Goal: Transaction & Acquisition: Purchase product/service

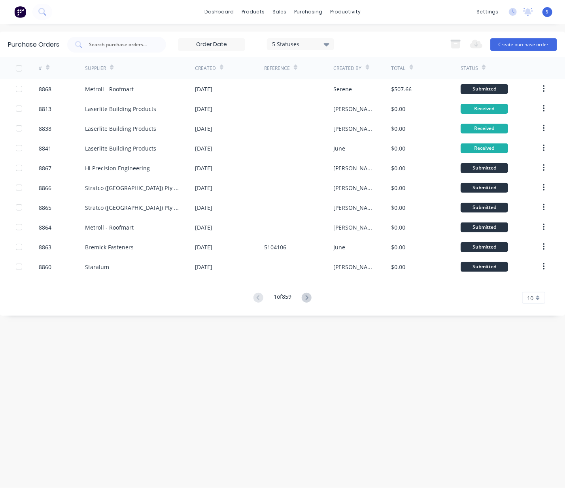
click at [275, 23] on div "dashboard products sales purchasing productivity dashboard products Product Cat…" at bounding box center [282, 12] width 565 height 24
click at [308, 56] on div "Customers" at bounding box center [306, 54] width 28 height 7
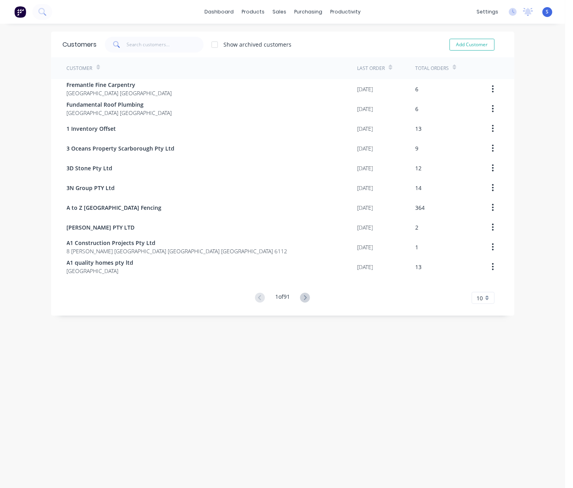
click at [123, 44] on span at bounding box center [116, 45] width 22 height 16
click at [135, 45] on input "text" at bounding box center [165, 45] width 77 height 16
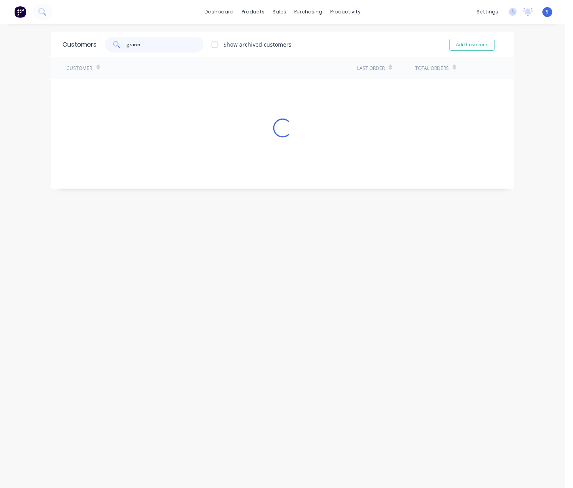
type input "granny"
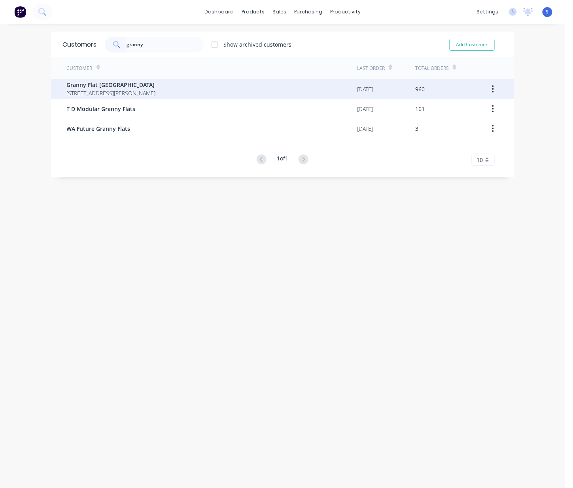
click at [146, 89] on span "[STREET_ADDRESS][PERSON_NAME]" at bounding box center [111, 93] width 89 height 8
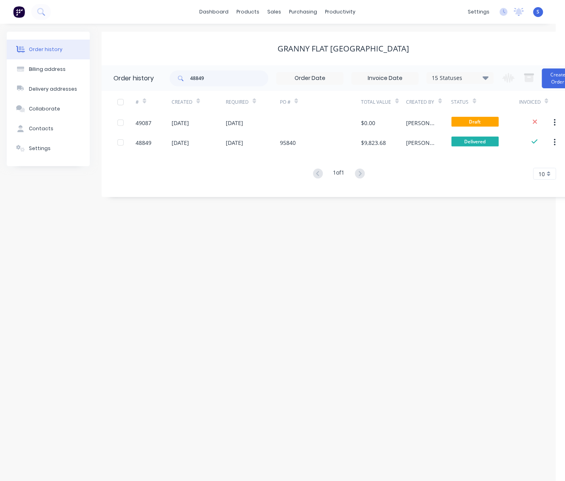
scroll to position [0, 24]
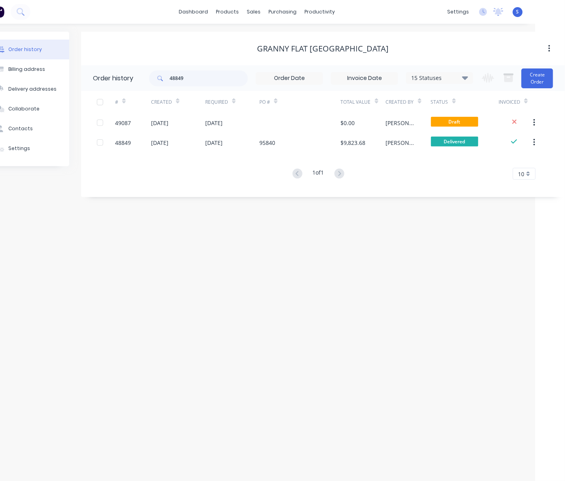
drag, startPoint x: 226, startPoint y: 292, endPoint x: 336, endPoint y: 291, distance: 110.4
drag, startPoint x: 205, startPoint y: 81, endPoint x: 156, endPoint y: 79, distance: 49.5
click at [157, 79] on div "48849" at bounding box center [198, 78] width 99 height 16
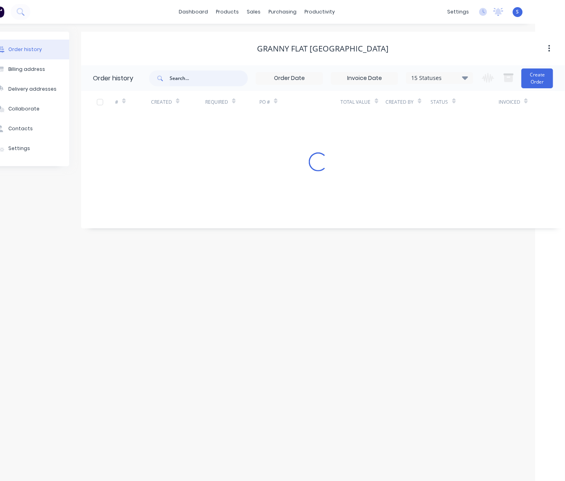
click at [177, 81] on input "text" at bounding box center [209, 78] width 78 height 16
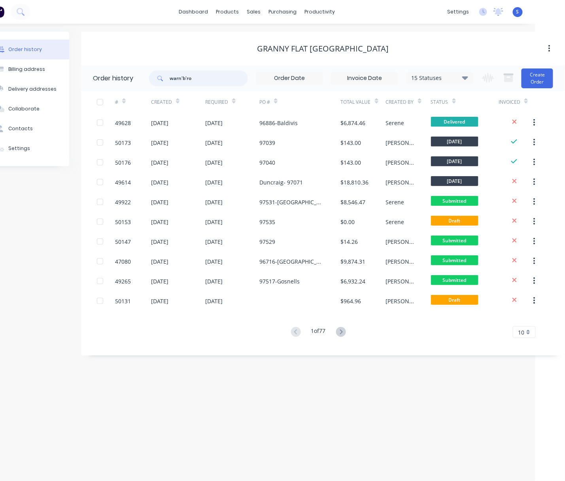
type input "warnbro"
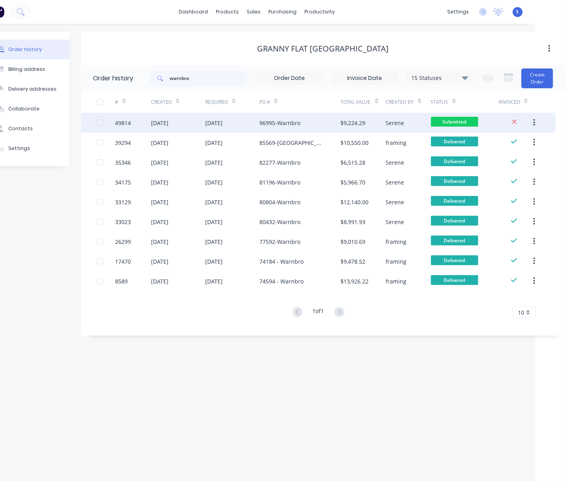
click at [223, 125] on div "[DATE]" at bounding box center [213, 123] width 17 height 8
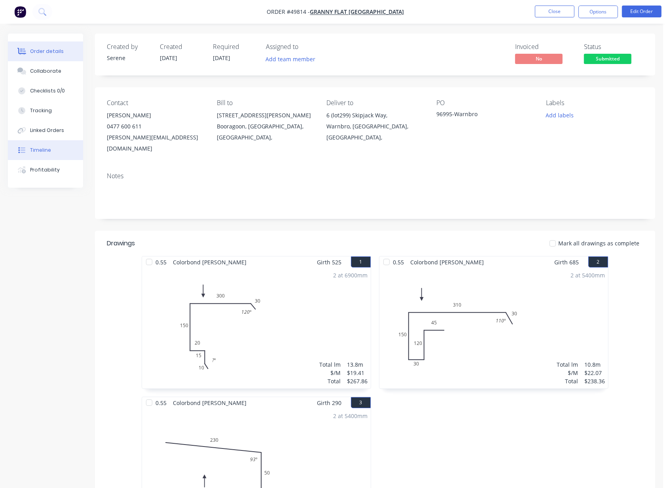
click at [49, 154] on div "Timeline" at bounding box center [40, 150] width 21 height 7
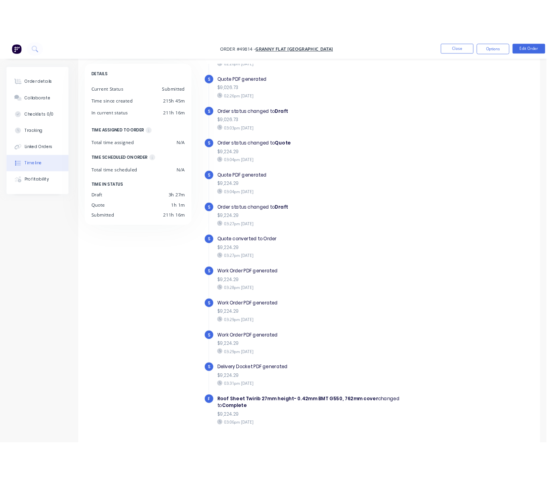
scroll to position [55, 0]
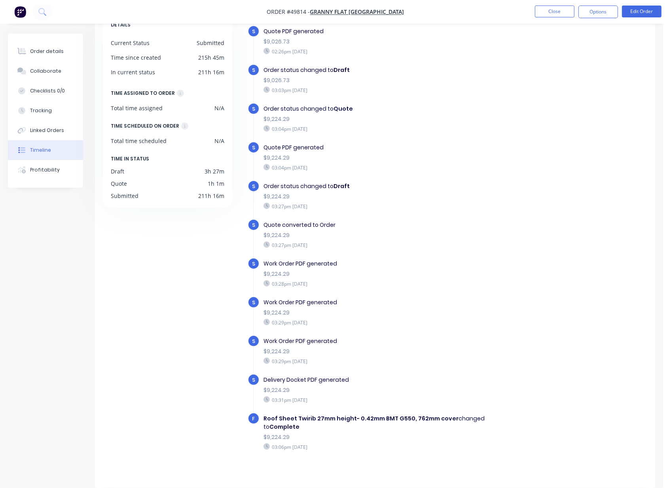
drag, startPoint x: 325, startPoint y: 281, endPoint x: 314, endPoint y: 278, distance: 11.9
click at [311, 280] on div "03:28pm [DATE]" at bounding box center [386, 283] width 247 height 7
click at [417, 288] on div "S Work Order PDF generated $9,224.29 03:28pm [DATE]" at bounding box center [389, 277] width 283 height 39
drag, startPoint x: 402, startPoint y: 107, endPoint x: 401, endPoint y: 115, distance: 8.4
click at [402, 108] on div "Order status changed to Quote" at bounding box center [386, 109] width 247 height 8
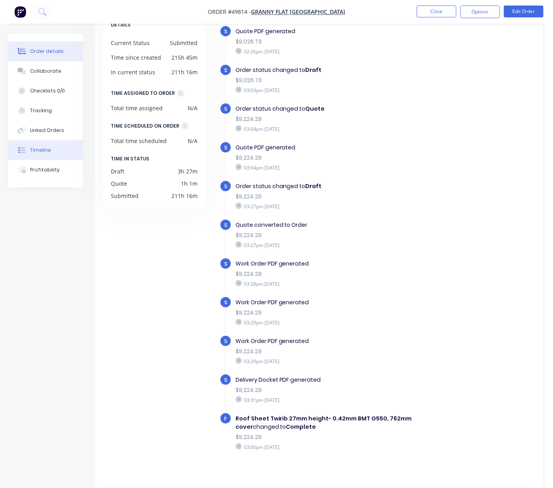
click at [36, 51] on div "Order details" at bounding box center [47, 51] width 34 height 7
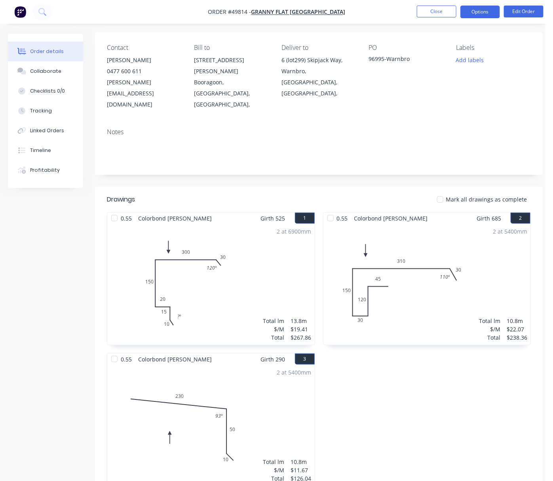
click at [471, 17] on button "Options" at bounding box center [480, 12] width 40 height 13
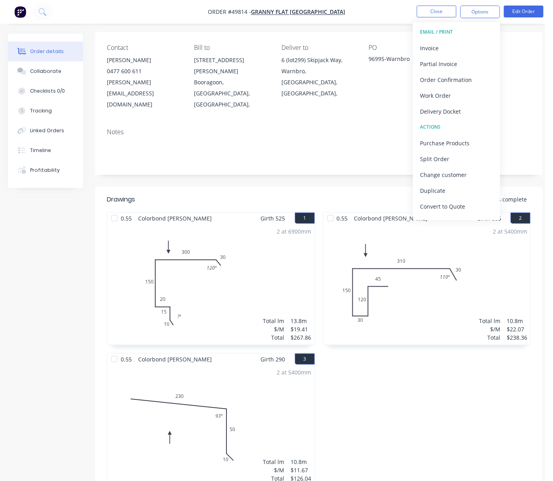
click at [322, 187] on header "Drawings Mark all drawings as complete" at bounding box center [318, 199] width 447 height 25
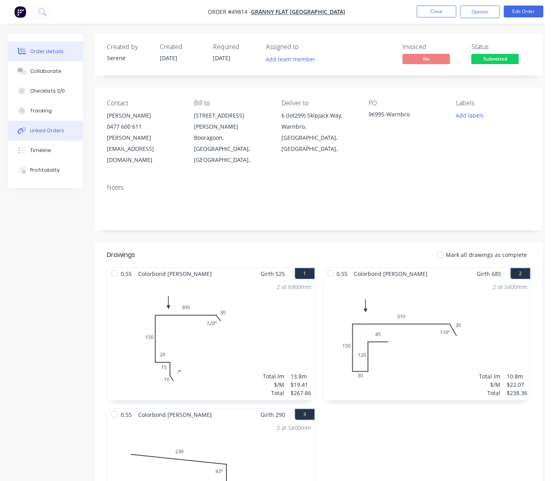
click at [36, 131] on button "Linked Orders" at bounding box center [45, 131] width 75 height 20
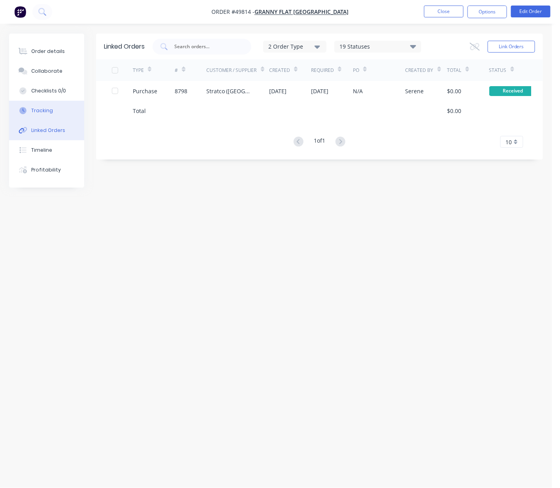
click at [42, 111] on button "Tracking" at bounding box center [46, 111] width 75 height 20
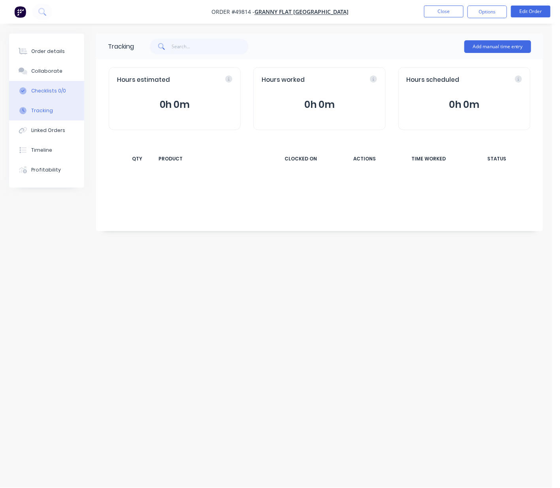
click at [41, 89] on button "Checklists 0/0" at bounding box center [46, 91] width 75 height 20
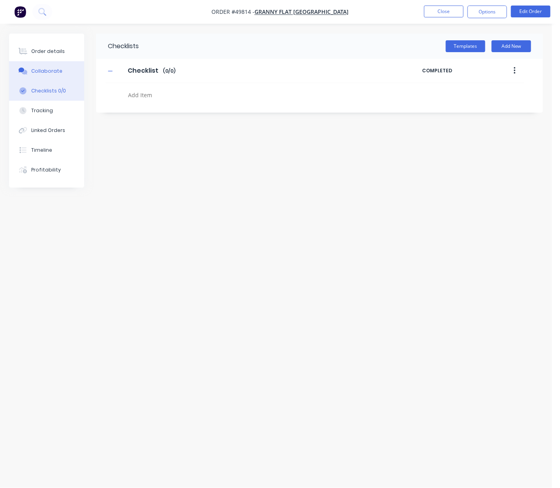
click at [43, 70] on div "Collaborate" at bounding box center [46, 71] width 31 height 7
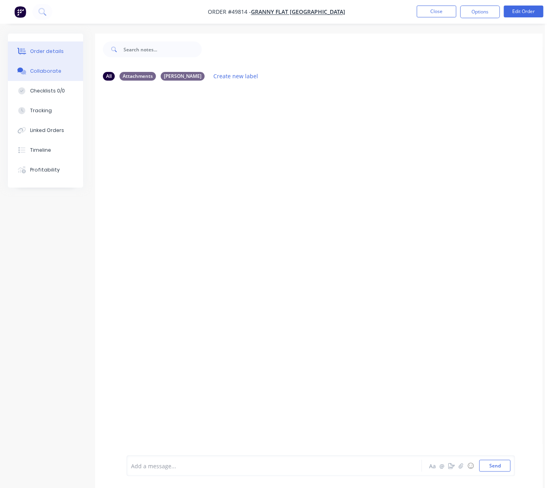
click at [53, 48] on button "Order details" at bounding box center [45, 52] width 75 height 20
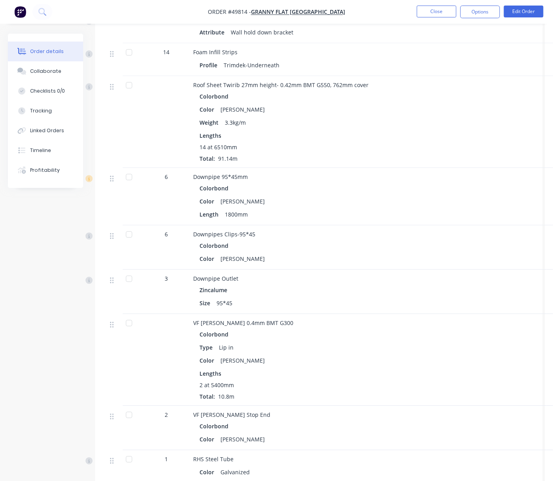
scroll to position [861, 0]
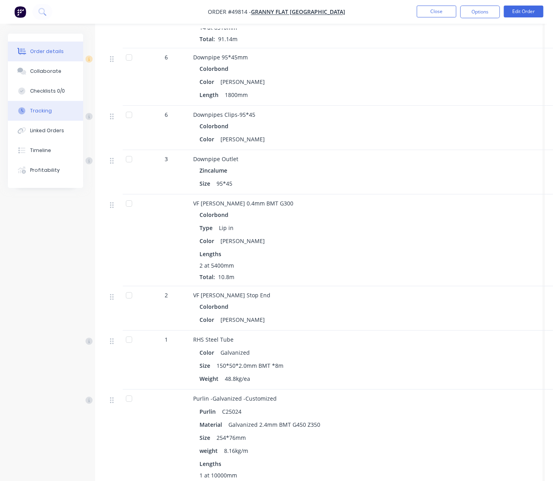
click at [47, 114] on div "Tracking" at bounding box center [41, 110] width 22 height 7
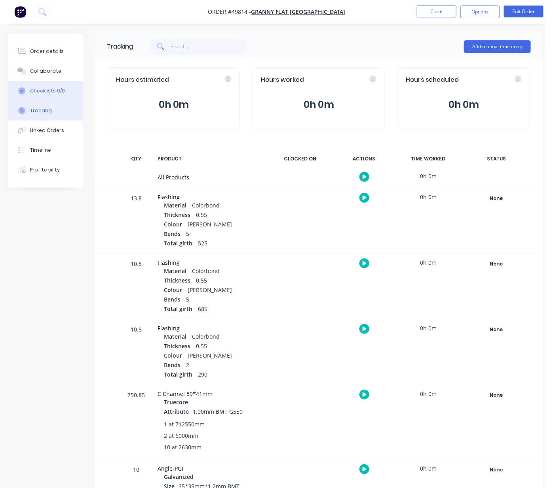
click at [55, 93] on div "Checklists 0/0" at bounding box center [47, 90] width 35 height 7
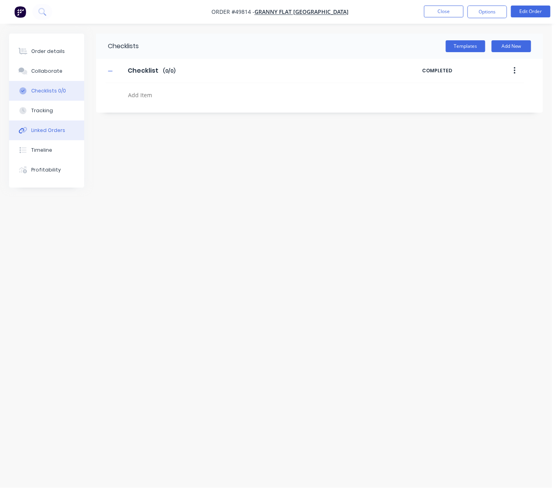
click at [47, 134] on div "Linked Orders" at bounding box center [48, 130] width 34 height 7
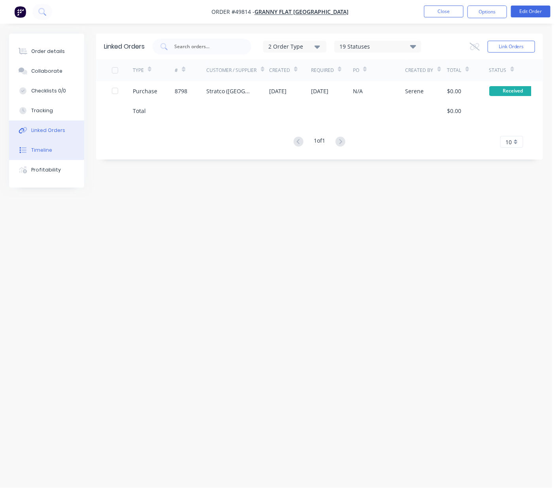
click at [47, 154] on div "Timeline" at bounding box center [41, 150] width 21 height 7
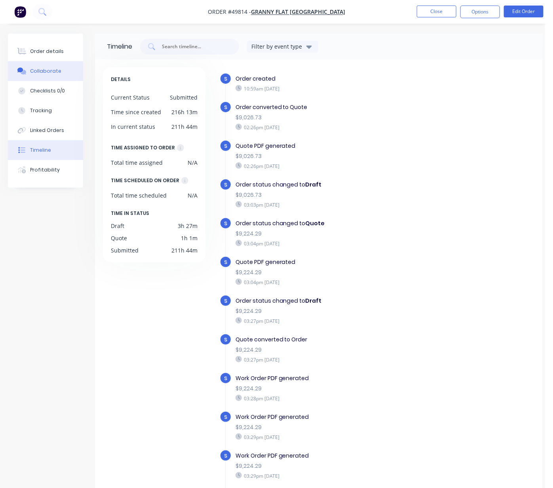
click at [48, 78] on button "Collaborate" at bounding box center [45, 71] width 75 height 20
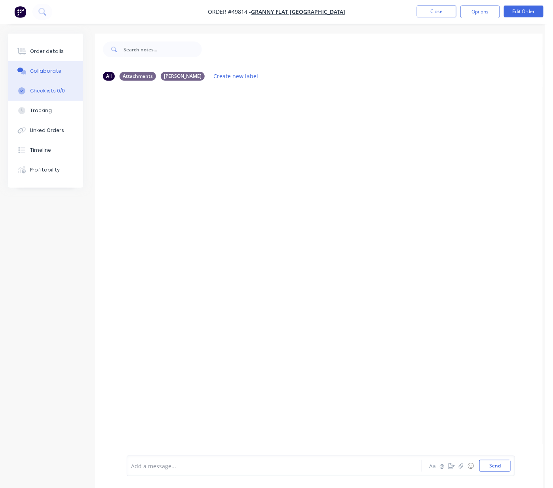
click at [47, 95] on div "Checklists 0/0" at bounding box center [47, 90] width 35 height 7
type textarea "x"
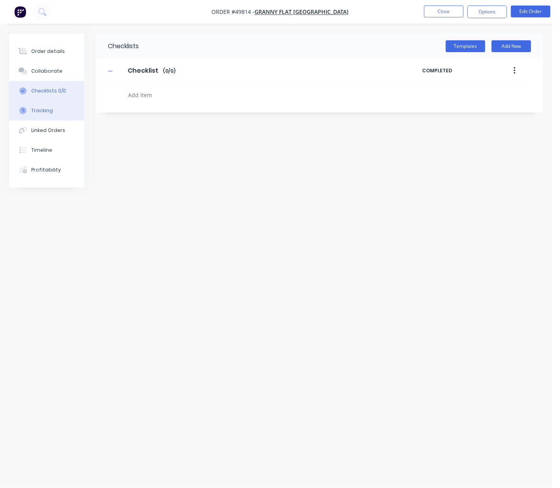
click at [51, 114] on div "Tracking" at bounding box center [42, 110] width 22 height 7
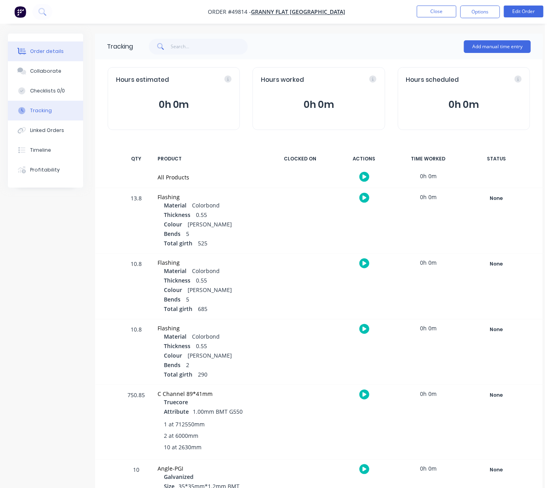
click at [41, 55] on div "Order details" at bounding box center [47, 51] width 34 height 7
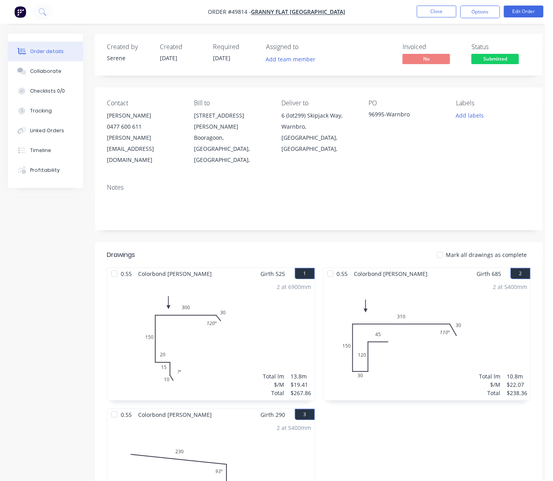
click at [301, 242] on header "Drawings Mark all drawings as complete" at bounding box center [318, 254] width 447 height 25
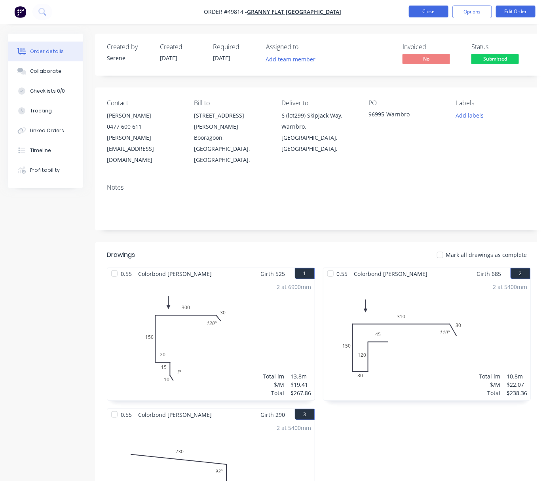
click at [432, 14] on button "Close" at bounding box center [429, 12] width 40 height 12
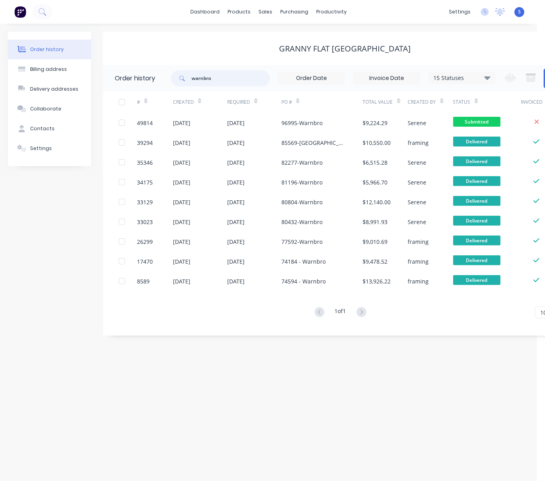
drag, startPoint x: 216, startPoint y: 78, endPoint x: 182, endPoint y: 78, distance: 34.4
click at [183, 78] on div "warnbro" at bounding box center [220, 78] width 99 height 16
click at [242, 45] on div "Granny Flat [GEOGRAPHIC_DATA]" at bounding box center [345, 48] width 484 height 9
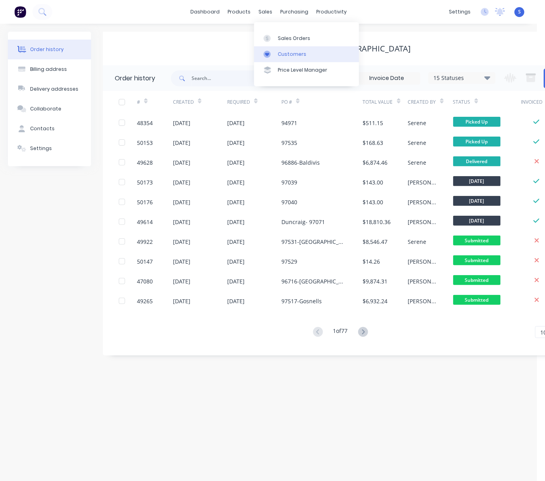
click at [296, 60] on link "Customers" at bounding box center [306, 54] width 105 height 16
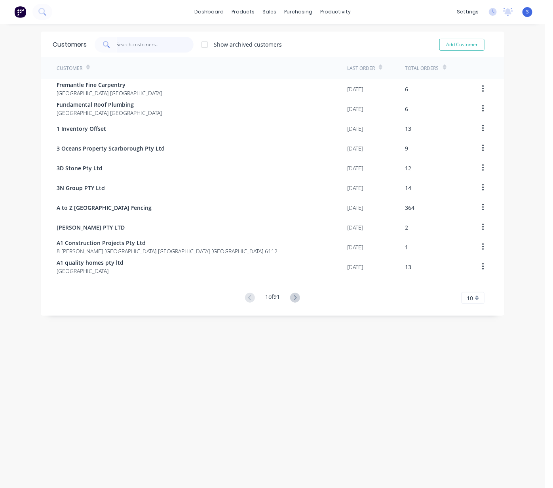
click at [128, 44] on input "text" at bounding box center [155, 45] width 77 height 16
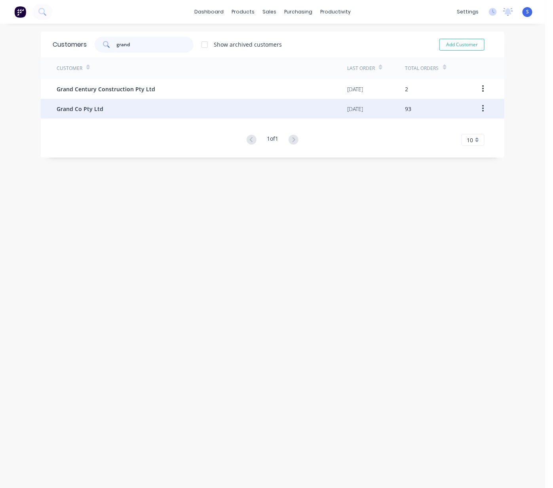
type input "grand"
click at [116, 105] on div "Grand Co Pty Ltd" at bounding box center [202, 109] width 290 height 20
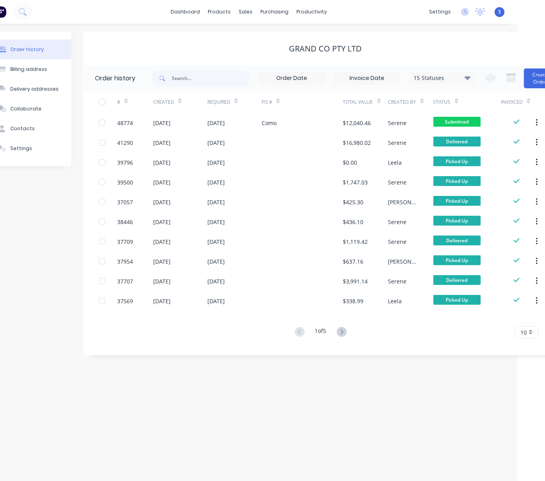
scroll to position [0, 44]
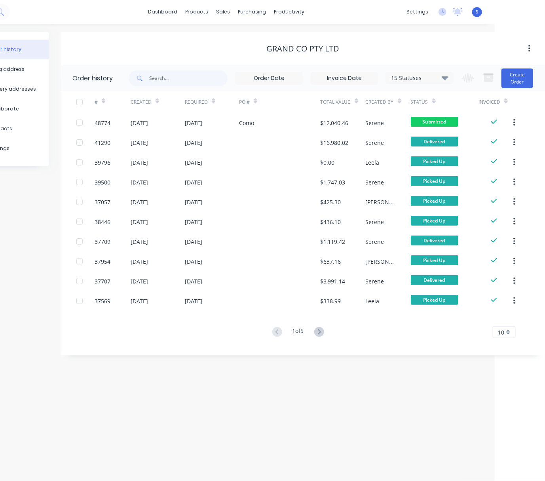
drag, startPoint x: 219, startPoint y: 53, endPoint x: 307, endPoint y: 50, distance: 87.9
click at [512, 84] on button "Create Order" at bounding box center [517, 78] width 32 height 20
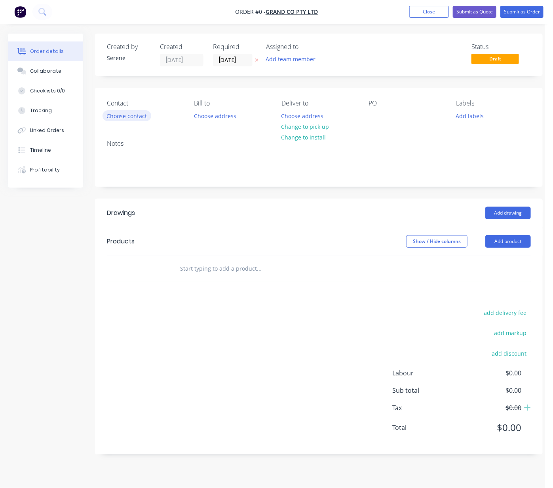
click at [131, 121] on button "Choose contact" at bounding box center [126, 115] width 49 height 11
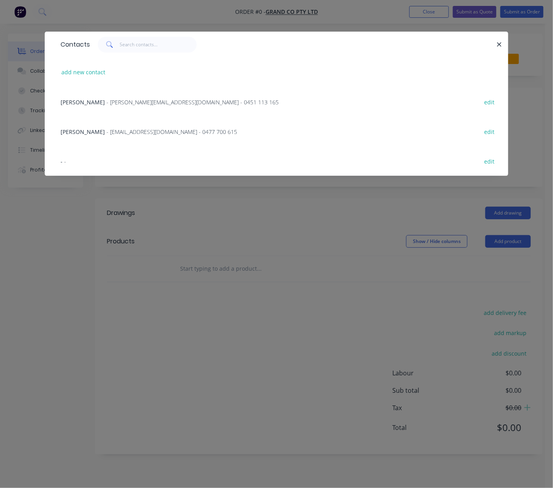
click at [115, 106] on span "- [PERSON_NAME][EMAIL_ADDRESS][DOMAIN_NAME] - 0451 113 165" at bounding box center [192, 102] width 172 height 8
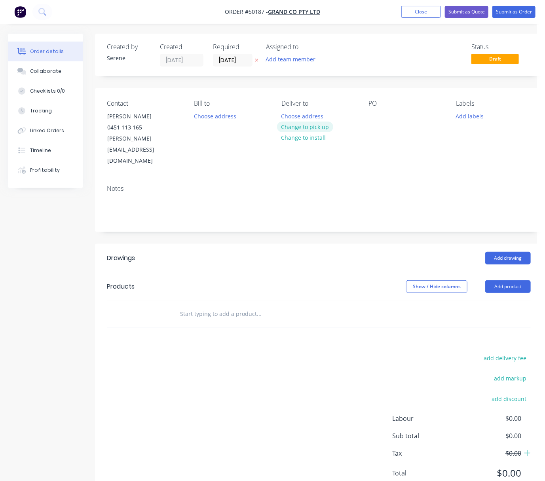
click at [317, 132] on button "Change to pick up" at bounding box center [305, 126] width 56 height 11
click at [300, 252] on header "Drawings Add drawing" at bounding box center [318, 258] width 447 height 28
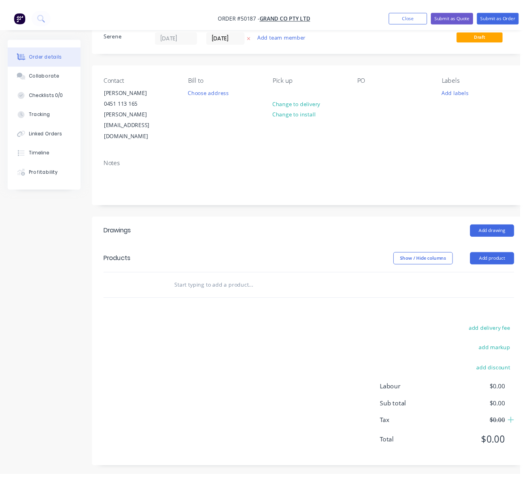
scroll to position [28, 5]
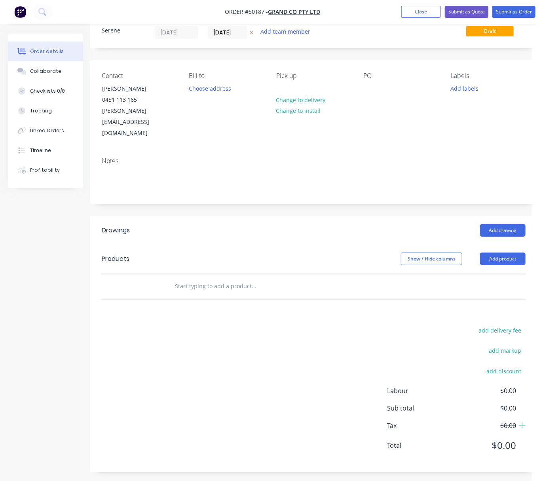
drag, startPoint x: 280, startPoint y: 201, endPoint x: 353, endPoint y: 207, distance: 73.4
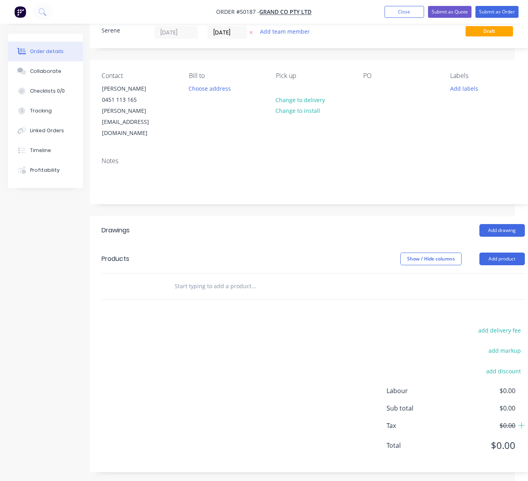
click at [288, 224] on div "Add drawing" at bounding box center [358, 230] width 333 height 13
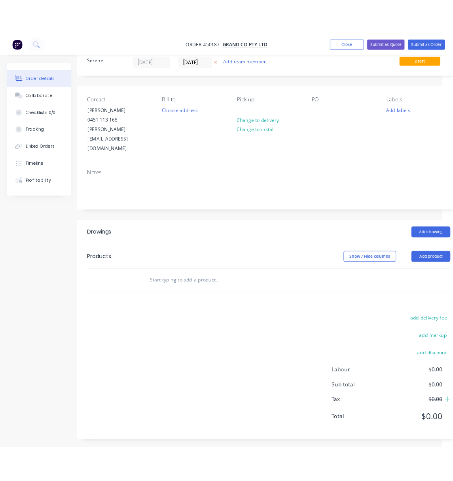
scroll to position [28, 21]
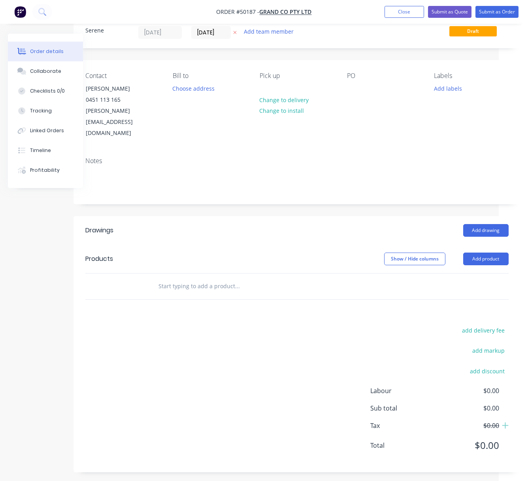
drag, startPoint x: 259, startPoint y: 216, endPoint x: 334, endPoint y: 216, distance: 74.8
click at [298, 244] on header "Products Show / Hide columns Add product" at bounding box center [297, 258] width 447 height 28
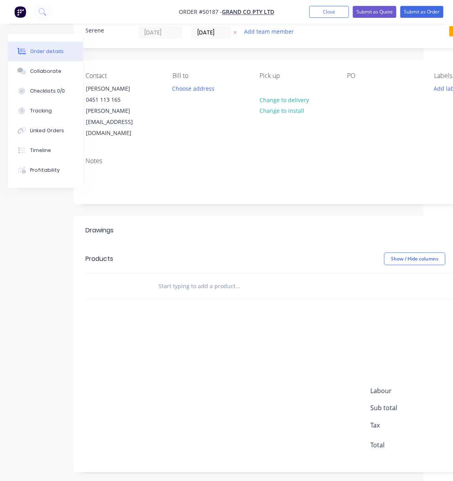
click at [358, 252] on div "Show / Hide columns Add product" at bounding box center [341, 258] width 333 height 13
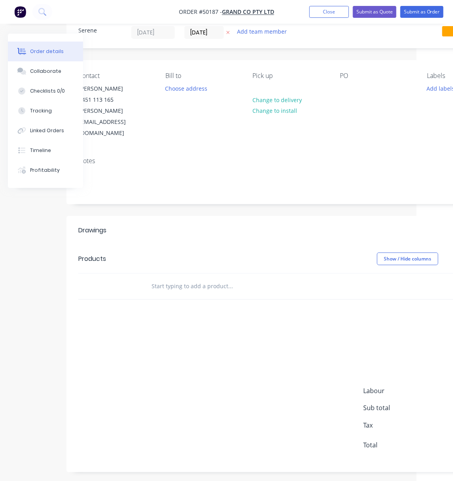
drag, startPoint x: 329, startPoint y: 228, endPoint x: 340, endPoint y: 228, distance: 10.7
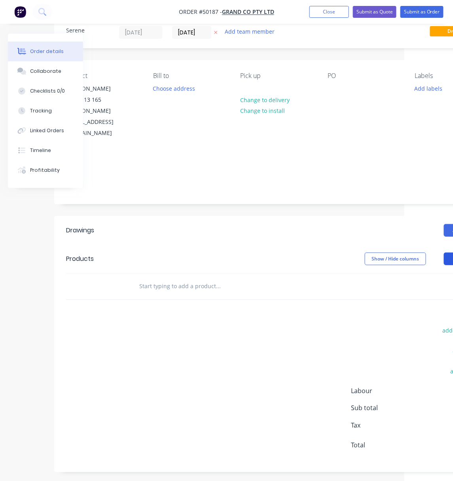
click at [443, 273] on div "Product catalogue" at bounding box center [451, 278] width 61 height 11
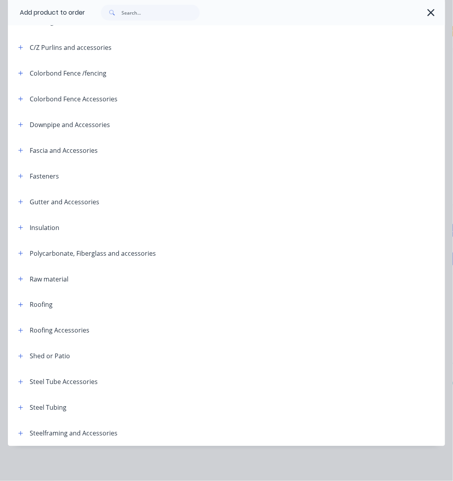
scroll to position [40, 41]
click at [20, 430] on icon "button" at bounding box center [20, 433] width 5 height 6
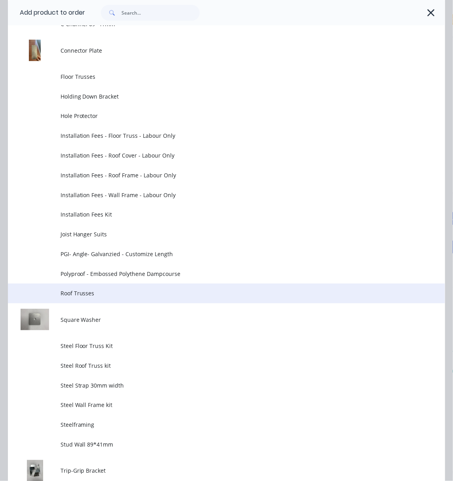
scroll to position [782, 0]
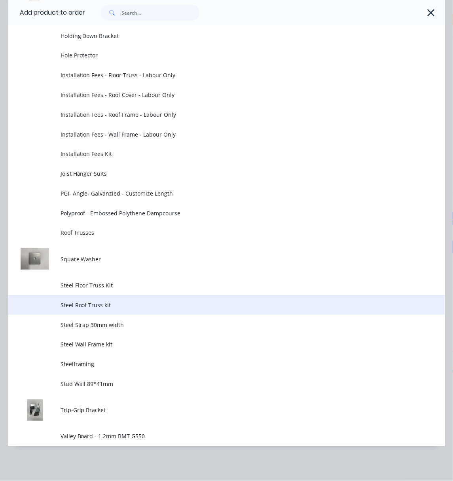
click at [134, 305] on span "Steel Roof Truss kit" at bounding box center [215, 305] width 308 height 8
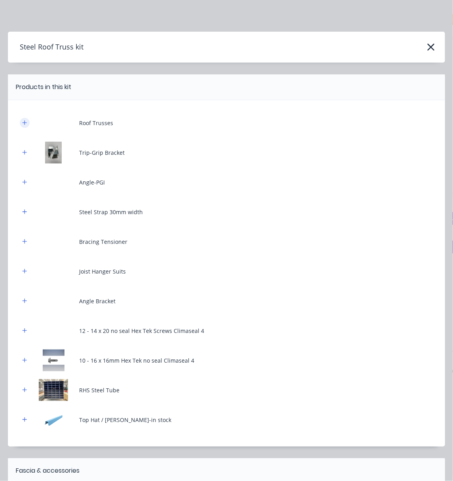
click at [25, 125] on icon "button" at bounding box center [25, 122] width 4 height 4
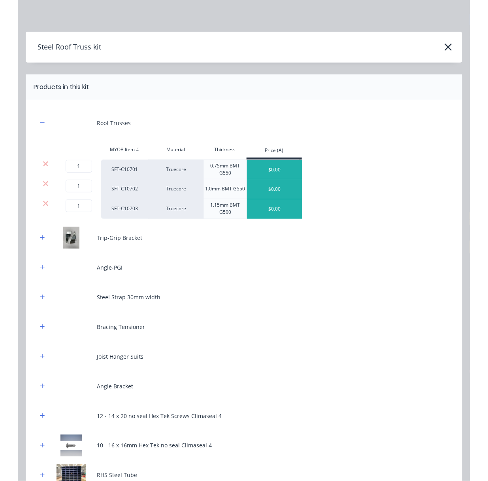
scroll to position [0, 41]
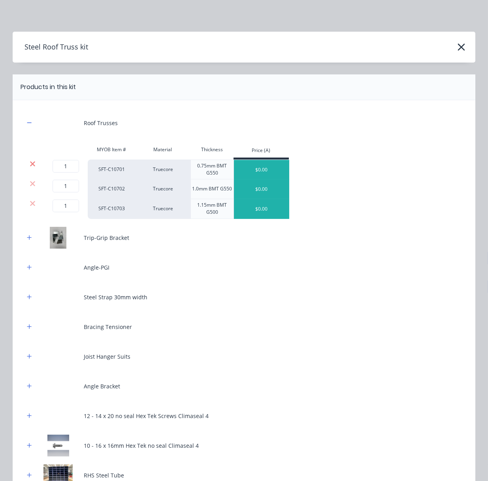
click at [30, 168] on icon at bounding box center [33, 164] width 6 height 8
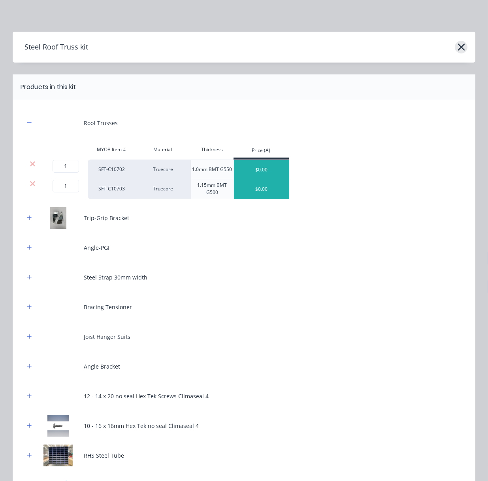
click at [458, 49] on icon "button" at bounding box center [462, 47] width 8 height 11
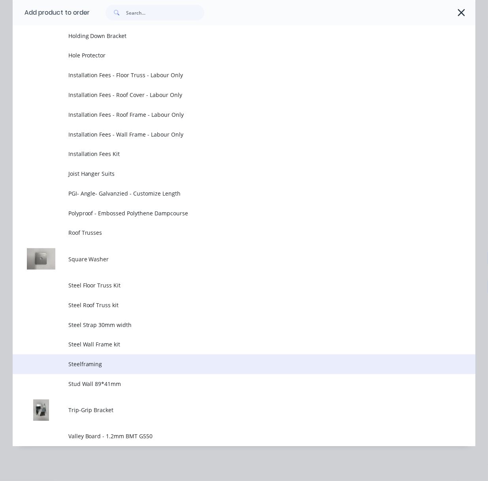
scroll to position [791, 0]
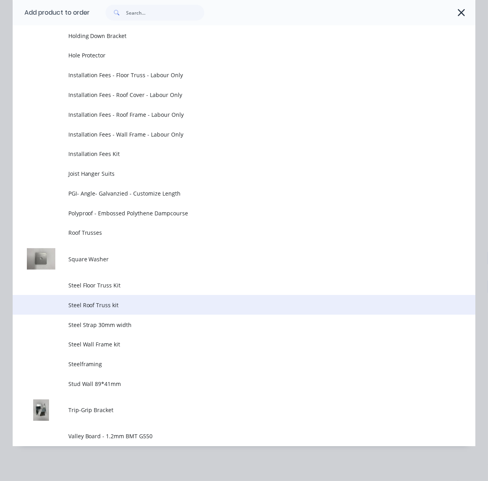
click at [112, 301] on span "Steel Roof Truss kit" at bounding box center [231, 305] width 326 height 8
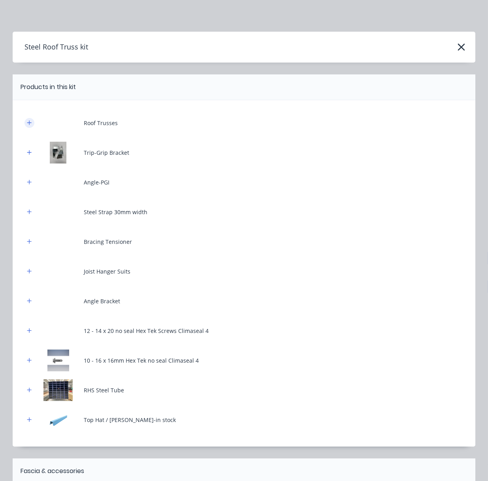
click at [25, 125] on div at bounding box center [30, 123] width 10 height 10
click at [27, 125] on icon "button" at bounding box center [29, 122] width 4 height 4
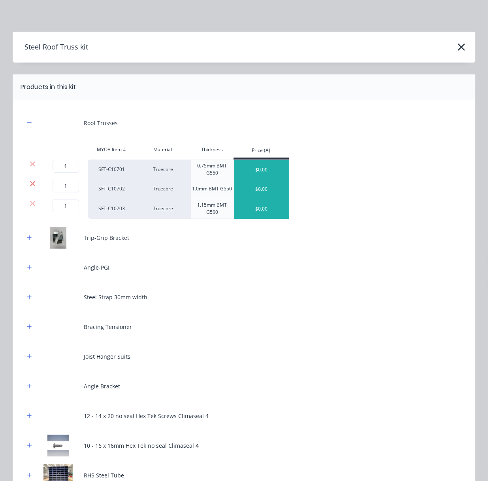
click at [30, 186] on icon at bounding box center [32, 183] width 5 height 5
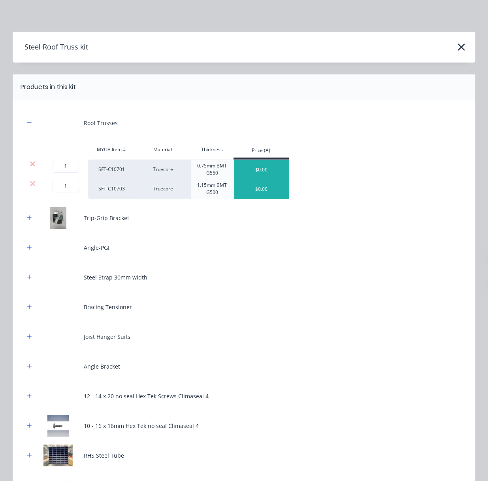
click at [30, 187] on icon at bounding box center [33, 184] width 6 height 8
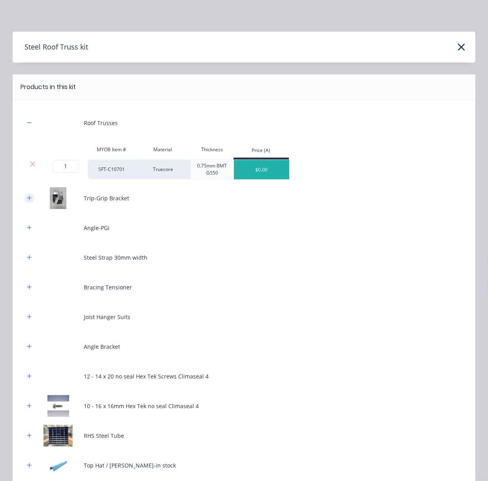
click at [27, 201] on icon "button" at bounding box center [29, 198] width 5 height 6
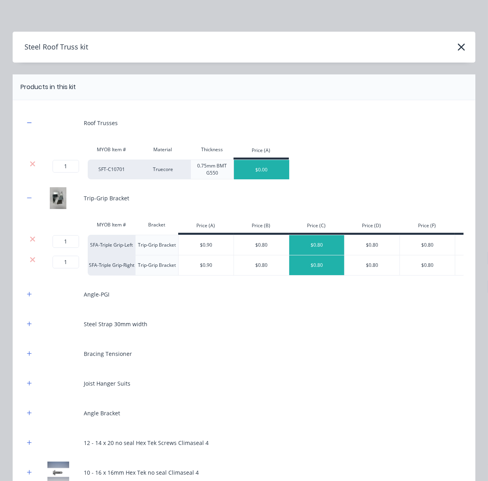
scroll to position [123, 0]
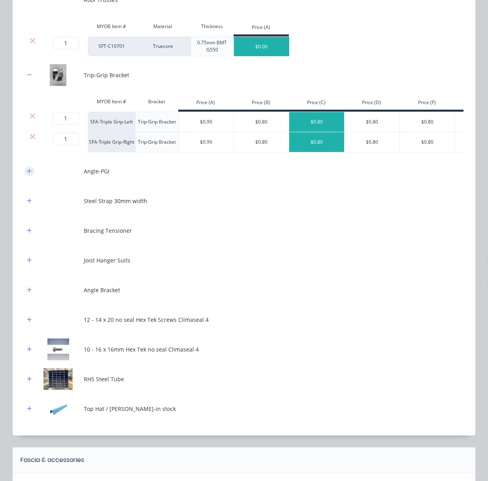
click at [27, 174] on icon "button" at bounding box center [29, 171] width 5 height 6
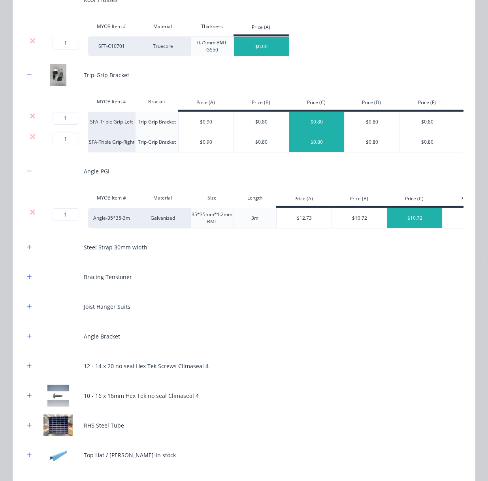
scroll to position [246, 0]
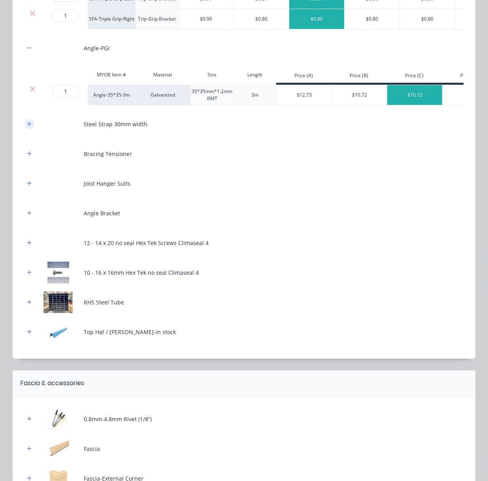
click at [27, 127] on icon "button" at bounding box center [29, 124] width 5 height 6
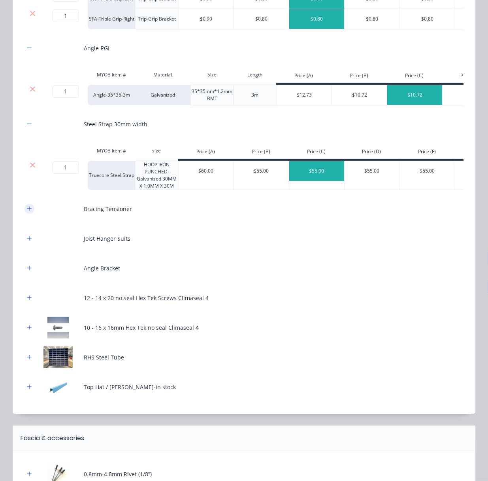
click at [27, 211] on icon "button" at bounding box center [29, 209] width 5 height 6
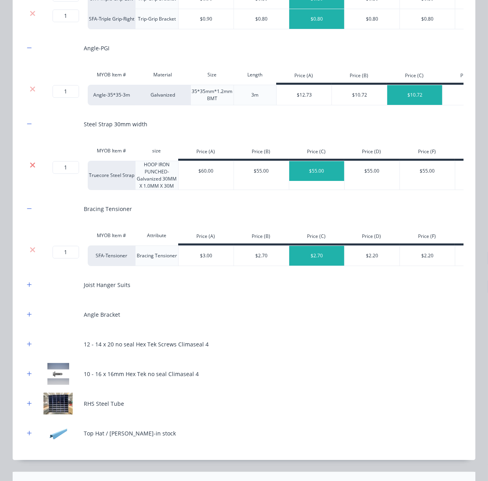
click at [30, 169] on icon at bounding box center [33, 165] width 6 height 8
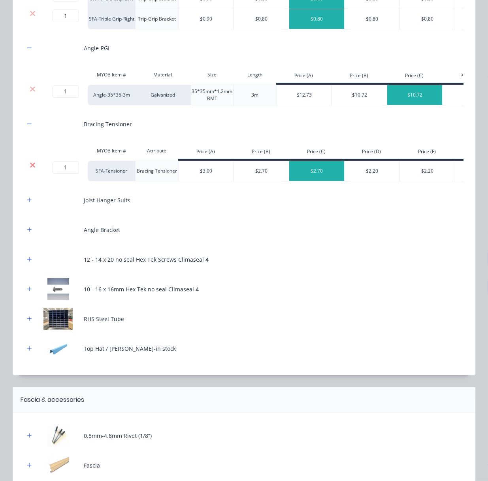
click at [30, 169] on icon at bounding box center [33, 165] width 6 height 8
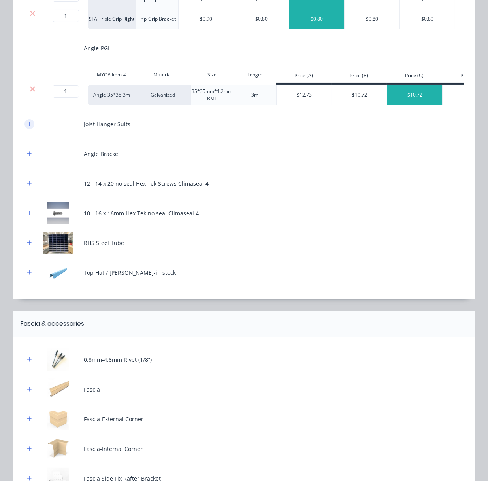
click at [27, 127] on icon "button" at bounding box center [29, 124] width 5 height 6
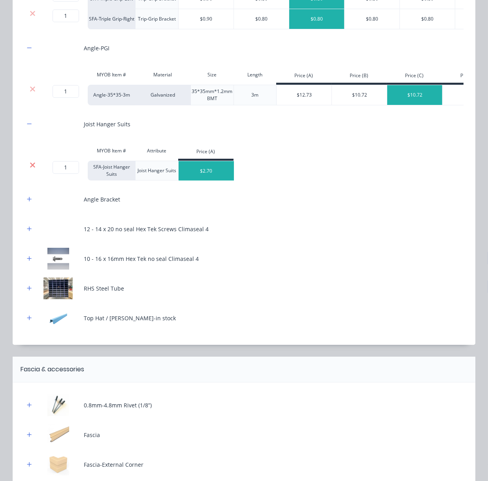
click at [30, 169] on icon at bounding box center [33, 165] width 6 height 8
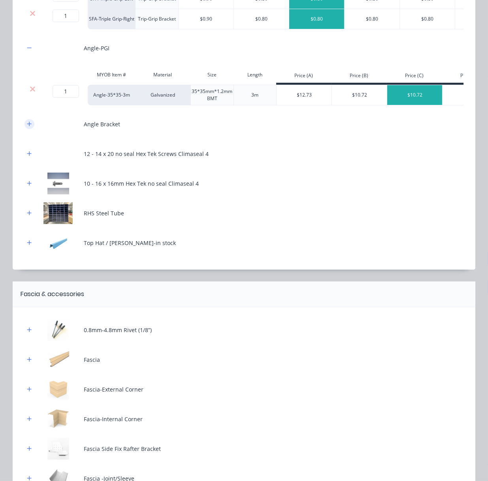
click at [27, 126] on icon "button" at bounding box center [29, 123] width 4 height 4
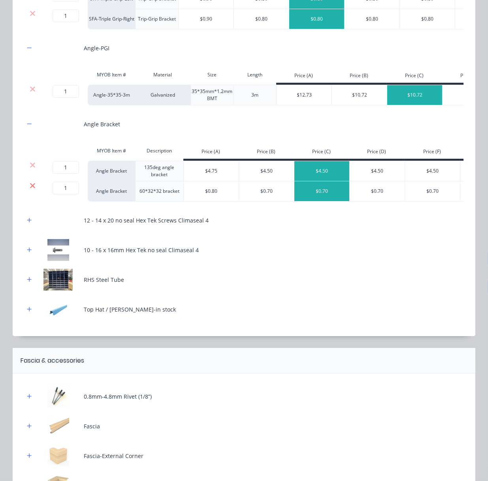
click at [31, 189] on icon at bounding box center [33, 186] width 6 height 8
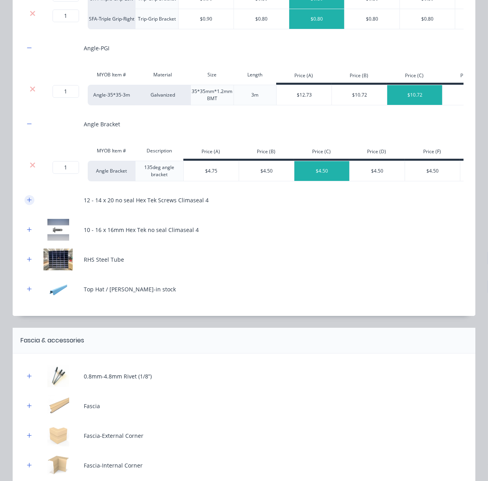
click at [28, 202] on icon "button" at bounding box center [29, 199] width 4 height 4
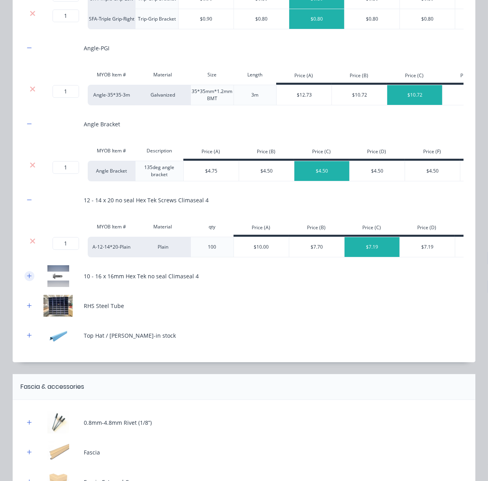
click at [25, 281] on button "button" at bounding box center [30, 276] width 10 height 10
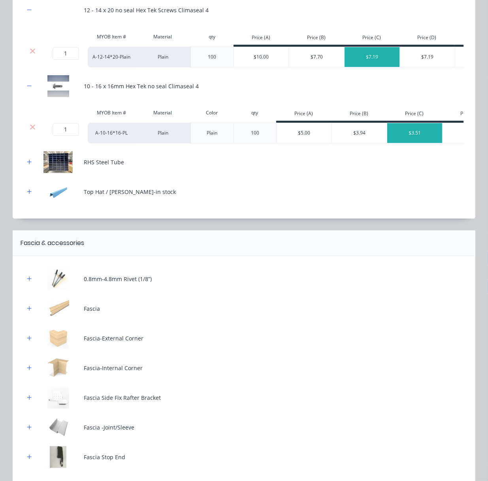
scroll to position [492, 0]
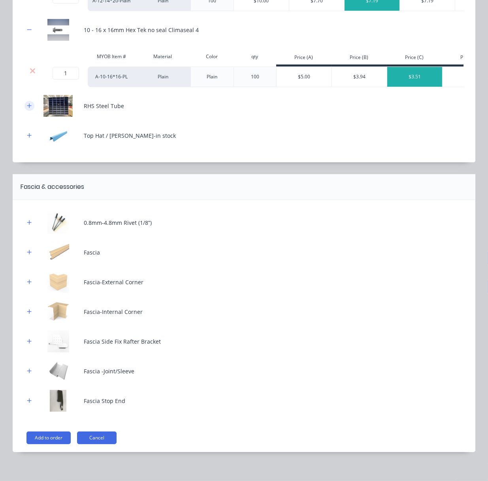
click at [28, 111] on button "button" at bounding box center [30, 106] width 10 height 10
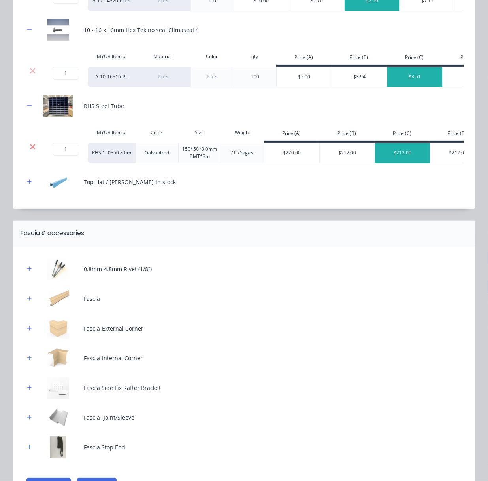
click at [30, 151] on icon at bounding box center [33, 147] width 6 height 8
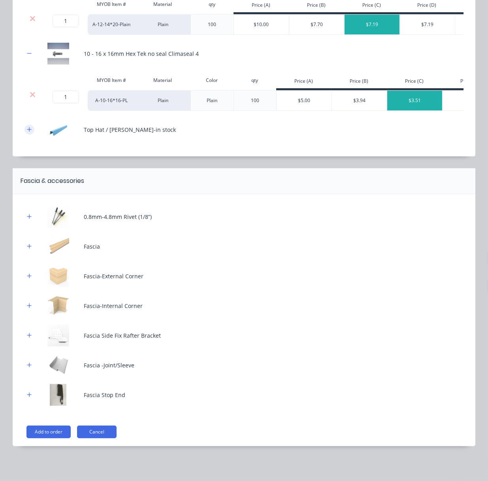
click at [28, 132] on icon "button" at bounding box center [29, 130] width 5 height 6
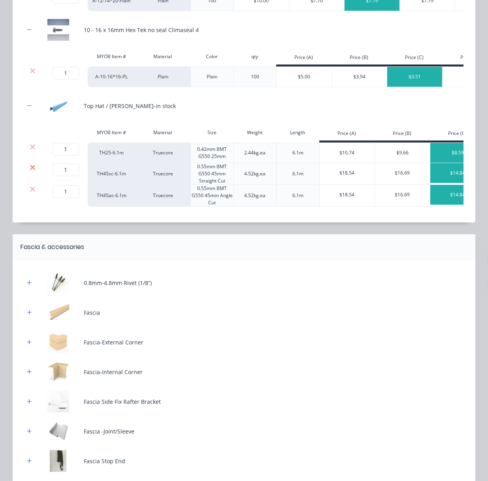
click at [30, 170] on icon at bounding box center [32, 167] width 5 height 5
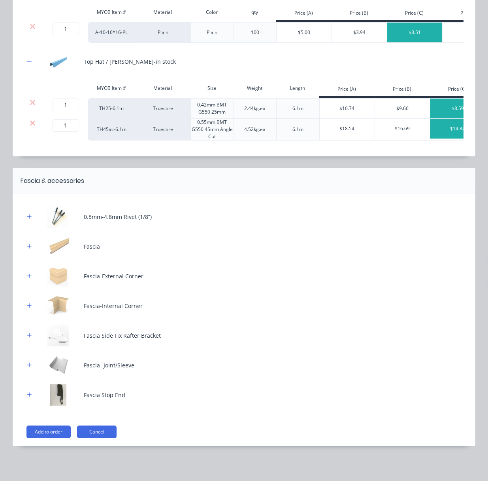
scroll to position [591, 0]
click at [27, 214] on icon "button" at bounding box center [29, 216] width 4 height 4
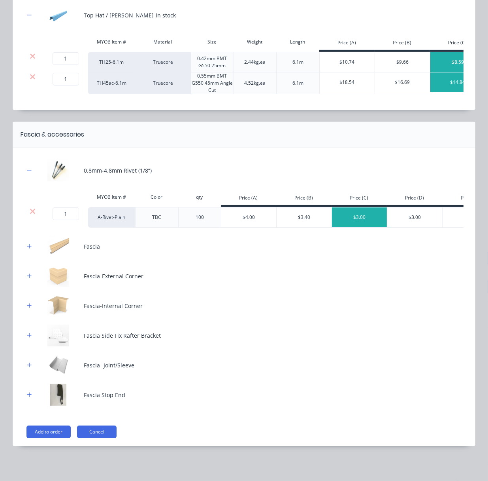
scroll to position [644, 0]
click at [25, 241] on button "button" at bounding box center [30, 246] width 10 height 10
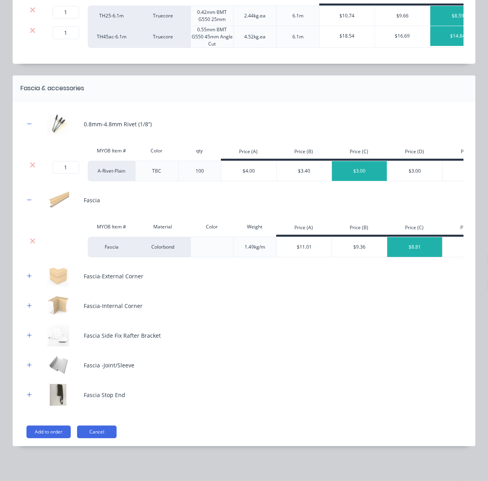
scroll to position [699, 0]
click at [28, 274] on button "button" at bounding box center [30, 276] width 10 height 10
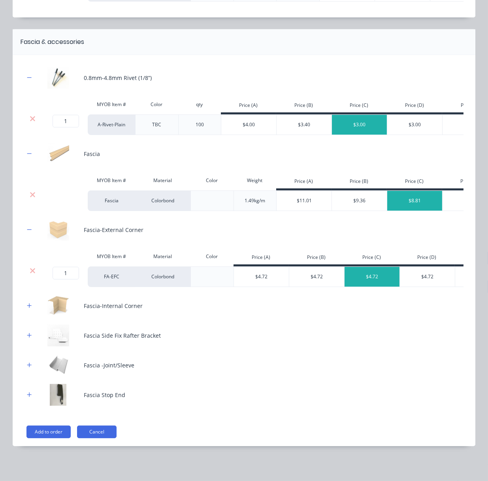
scroll to position [752, 0]
click at [27, 303] on icon "button" at bounding box center [29, 305] width 4 height 4
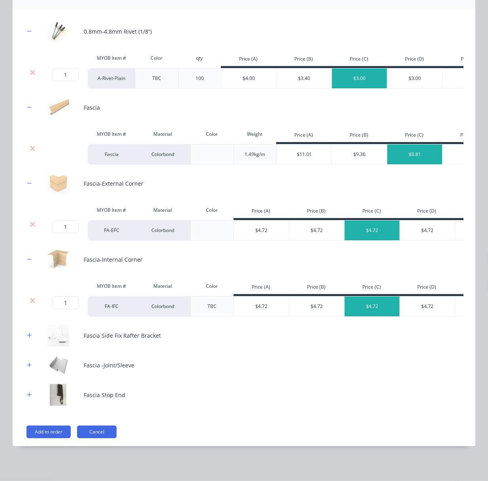
scroll to position [807, 0]
click at [27, 335] on icon "button" at bounding box center [29, 335] width 5 height 6
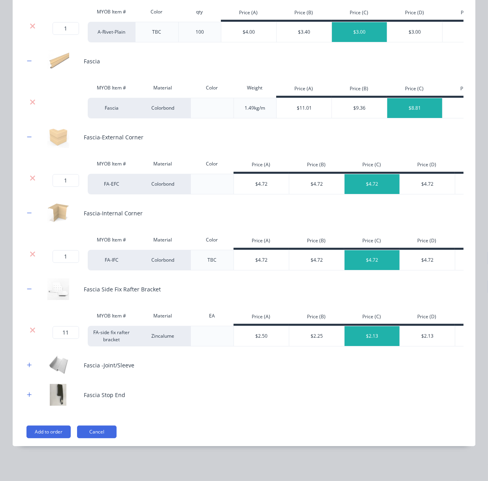
scroll to position [860, 0]
click at [27, 362] on icon "button" at bounding box center [29, 364] width 4 height 4
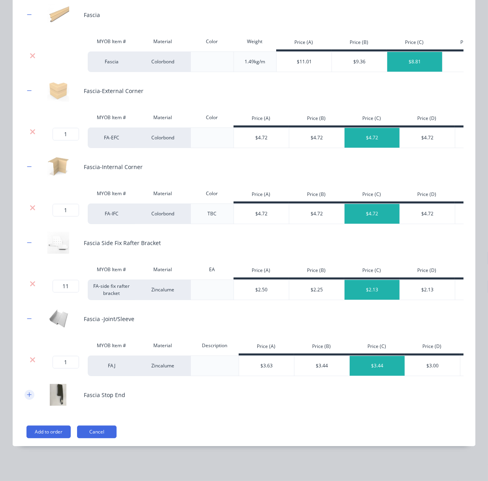
click at [27, 397] on icon "button" at bounding box center [29, 395] width 5 height 6
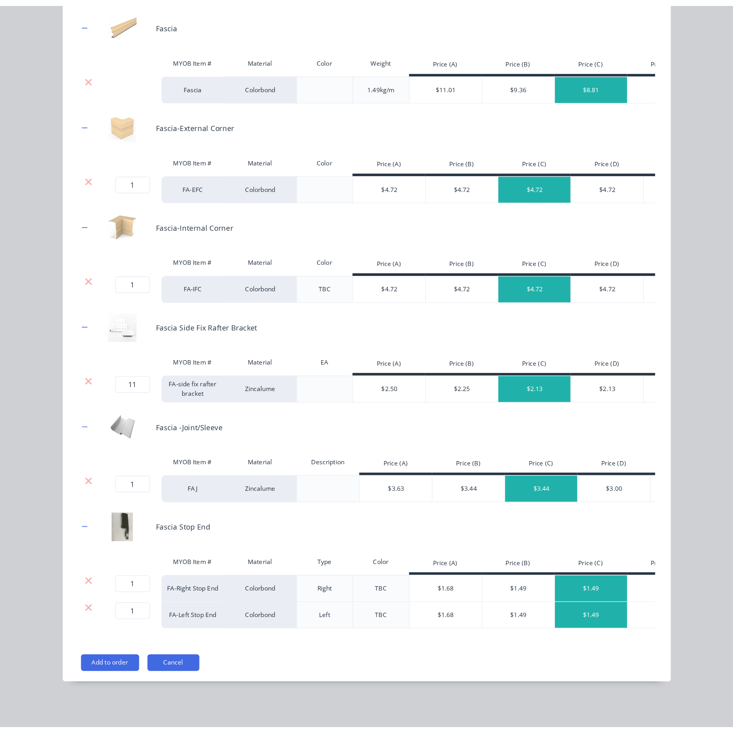
scroll to position [768, 0]
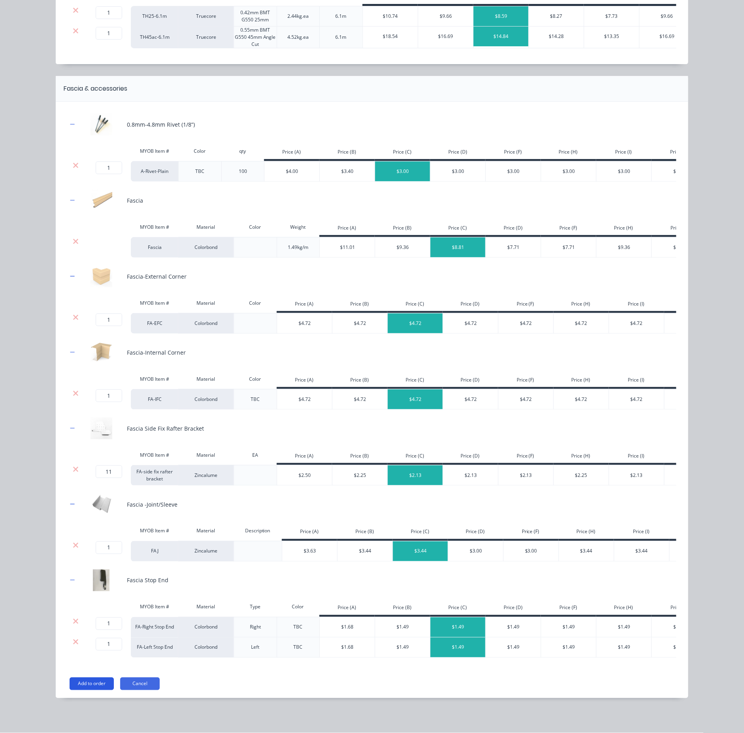
click at [92, 488] on button "Add to order" at bounding box center [92, 683] width 44 height 13
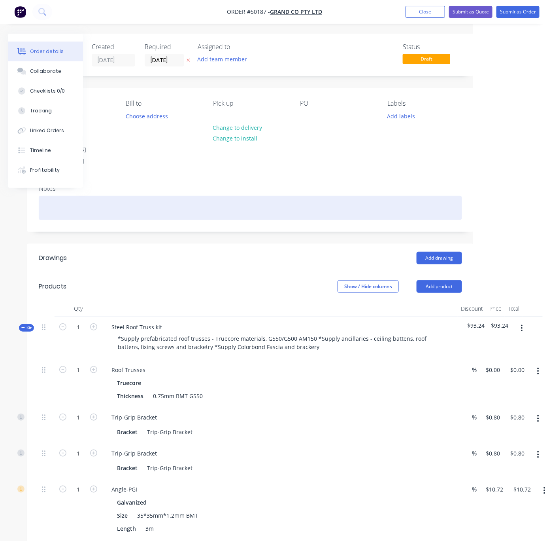
scroll to position [0, 76]
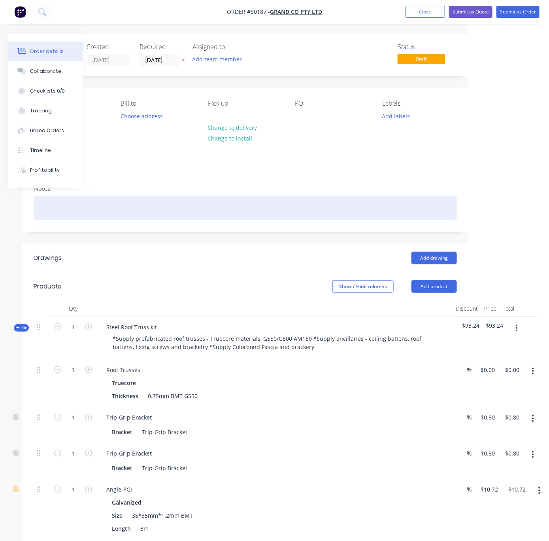
drag, startPoint x: 290, startPoint y: 209, endPoint x: 365, endPoint y: 242, distance: 81.8
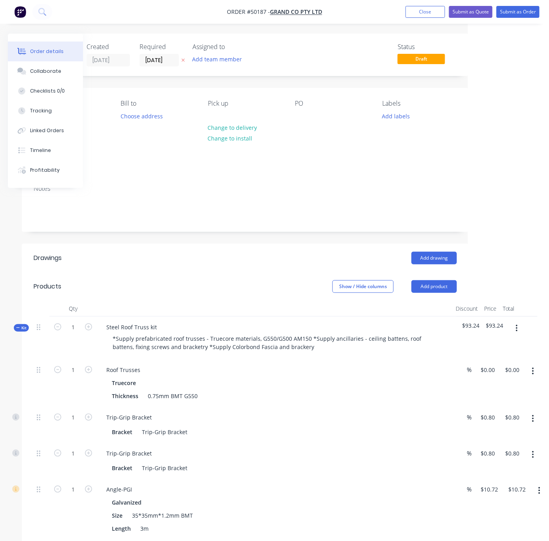
scroll to position [138, 76]
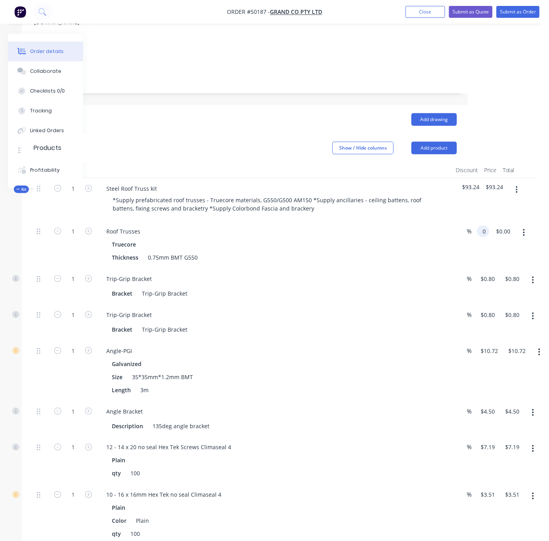
click at [457, 225] on div "1 Roof Trusses Truecore Thickness 0.75mm BMT G550 % 0 0 $0.00 $0.00" at bounding box center [246, 244] width 424 height 47
click at [515, 184] on button "button" at bounding box center [517, 190] width 19 height 14
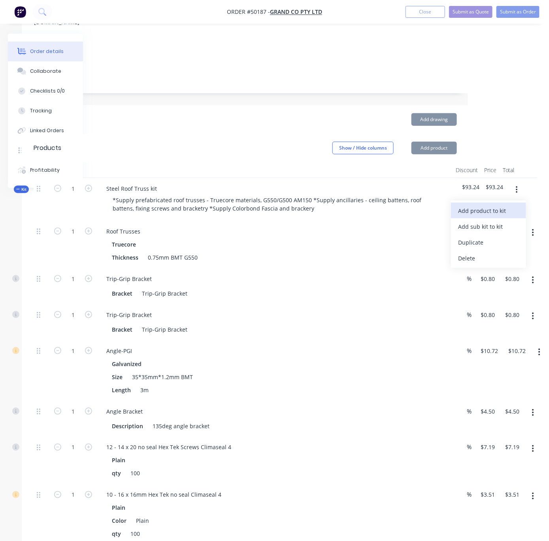
click at [497, 205] on div "Add product to kit" at bounding box center [488, 210] width 61 height 11
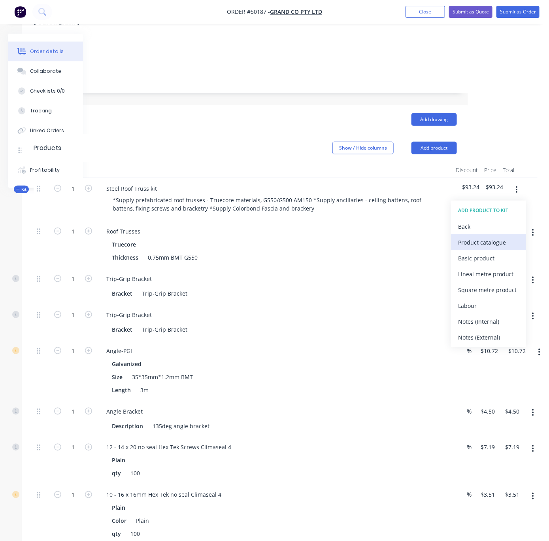
click at [496, 237] on div "Product catalogue" at bounding box center [488, 242] width 61 height 11
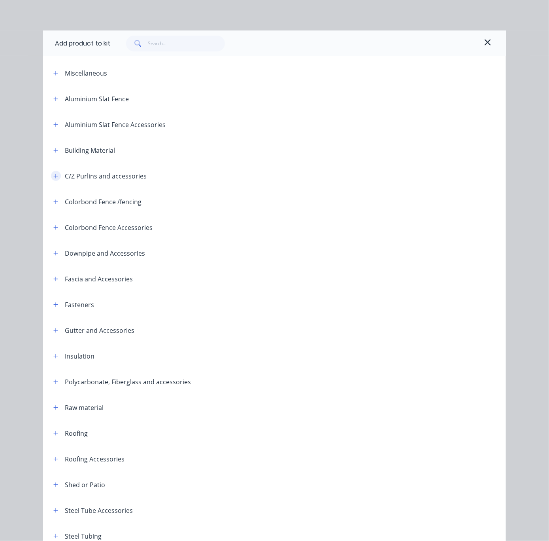
scroll to position [0, 0]
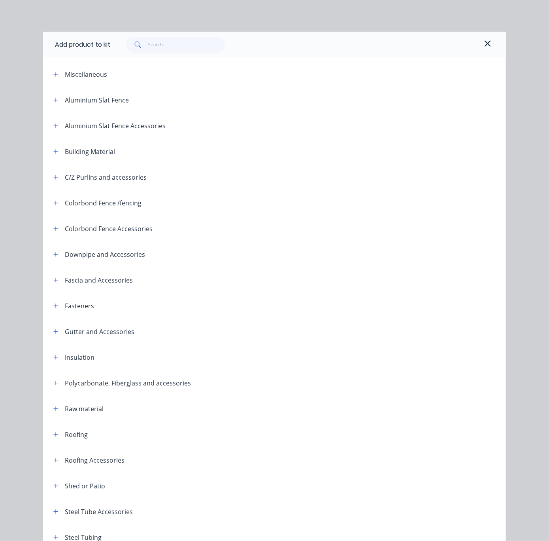
click at [47, 182] on div "C/Z Purlins and accessories" at bounding box center [97, 177] width 100 height 10
click at [51, 182] on button "button" at bounding box center [56, 177] width 10 height 10
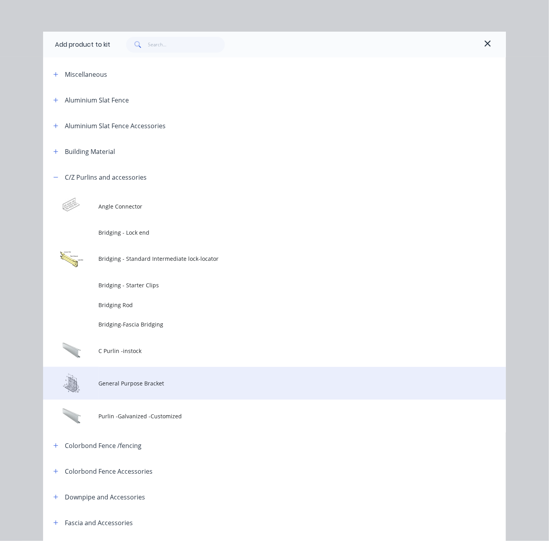
scroll to position [138, 0]
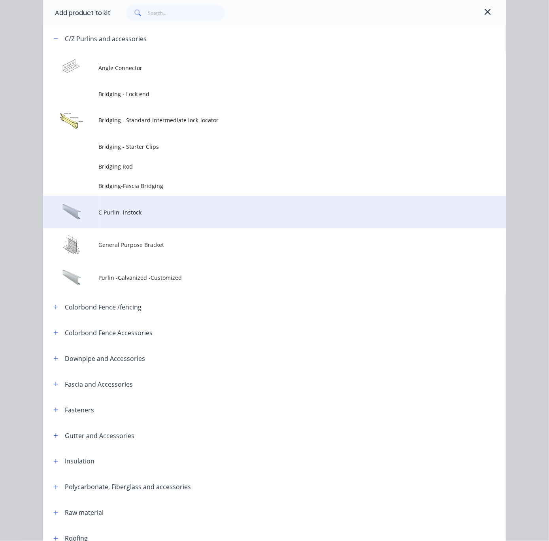
click at [182, 216] on span "C Purlin -instock" at bounding box center [262, 212] width 326 height 8
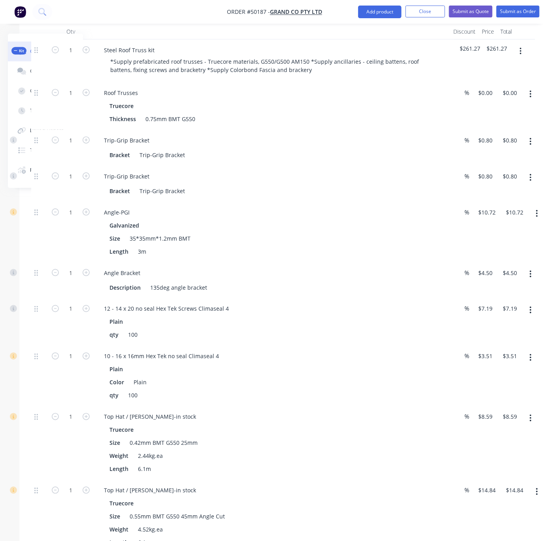
scroll to position [130, 76]
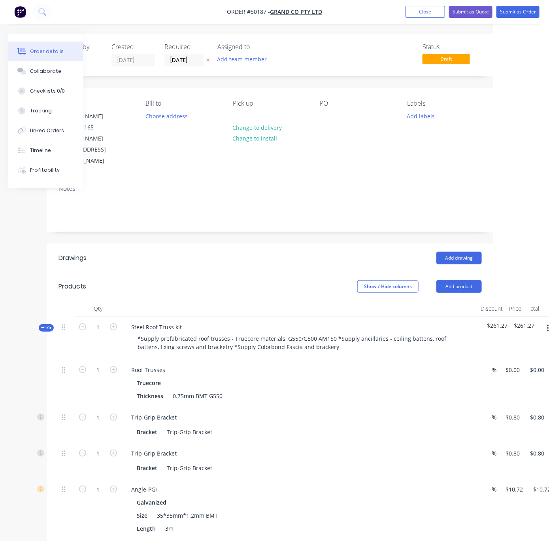
drag, startPoint x: 248, startPoint y: 276, endPoint x: 204, endPoint y: 277, distance: 44.3
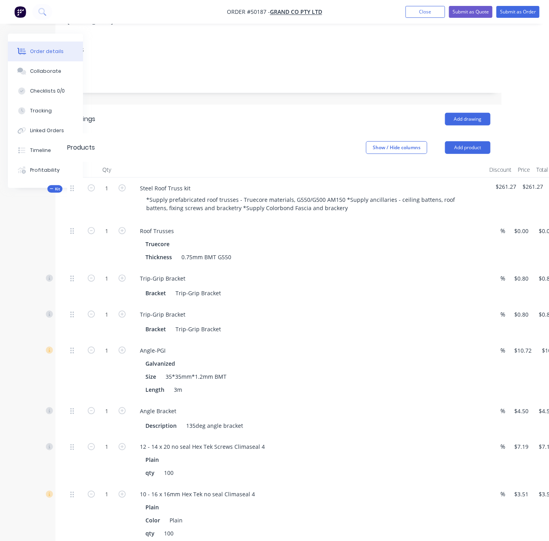
scroll to position [277, 40]
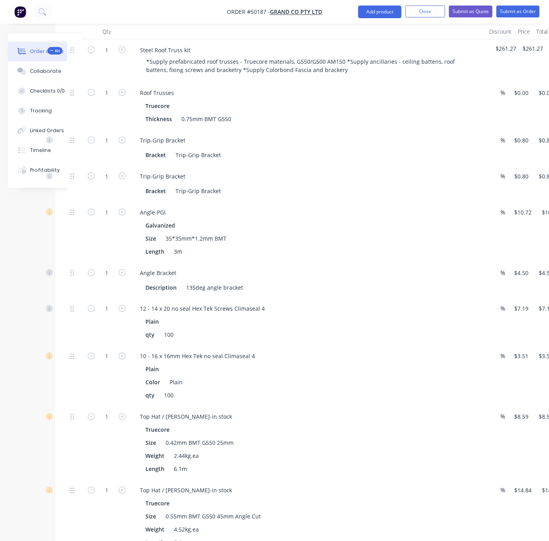
click at [382, 100] on div "Truecore" at bounding box center [309, 105] width 326 height 11
click at [524, 87] on input "0" at bounding box center [523, 92] width 18 height 11
click at [523, 87] on input "8040" at bounding box center [522, 92] width 17 height 11
type input "$8,540.00"
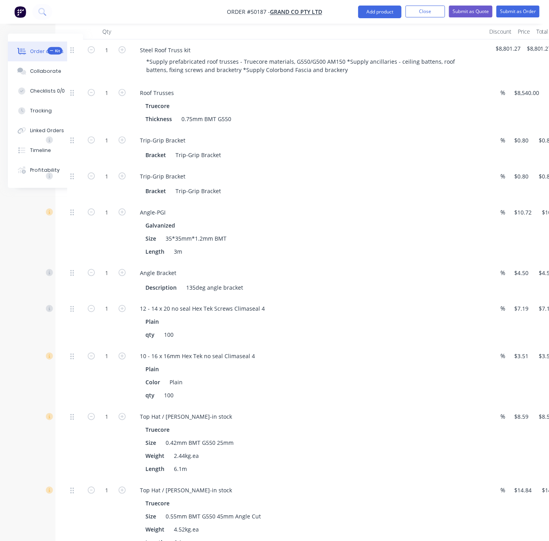
click at [524, 108] on div "$8,540.00 $8,540.00" at bounding box center [525, 105] width 35 height 47
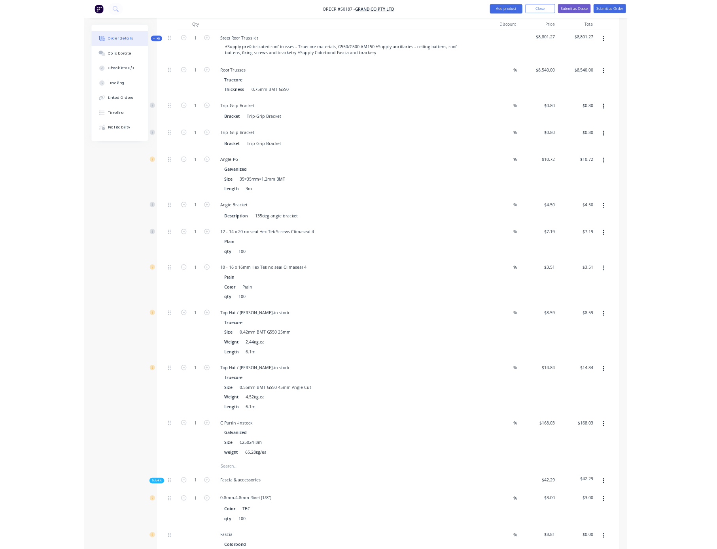
scroll to position [277, 0]
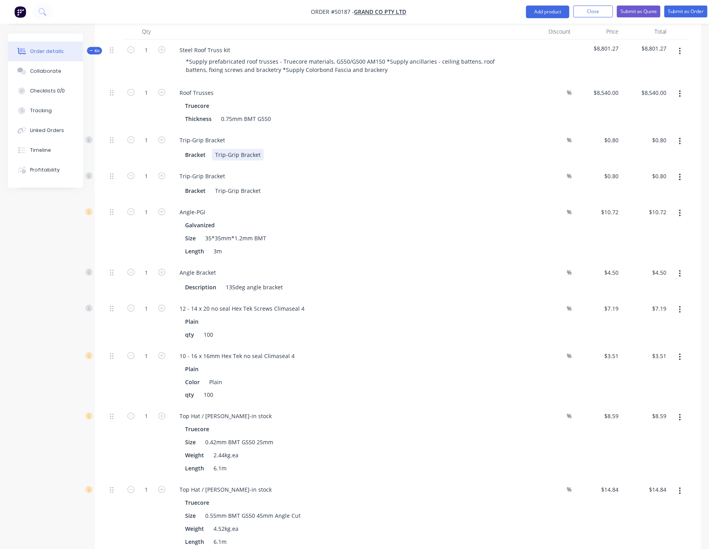
drag, startPoint x: 386, startPoint y: 151, endPoint x: 406, endPoint y: 152, distance: 20.2
click at [152, 142] on input "1" at bounding box center [146, 140] width 21 height 12
type input "50"
click at [121, 153] on div at bounding box center [115, 148] width 16 height 36
type input "$40.00"
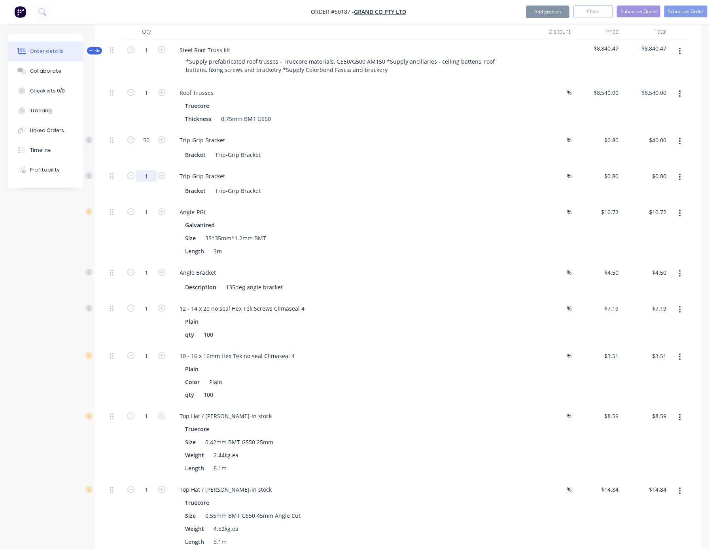
click at [146, 174] on input "1" at bounding box center [146, 176] width 21 height 12
type input "50"
type input "$40.00"
click at [147, 140] on input "50" at bounding box center [146, 140] width 21 height 12
click at [115, 152] on div at bounding box center [115, 148] width 16 height 36
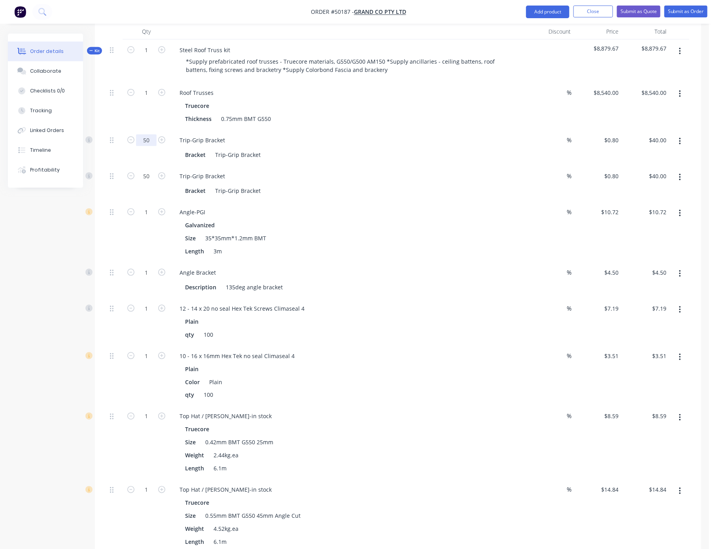
click at [152, 136] on input "50" at bounding box center [146, 140] width 21 height 12
type input "60"
type input "$48.00"
click at [140, 172] on input "50" at bounding box center [146, 176] width 21 height 12
type input "60"
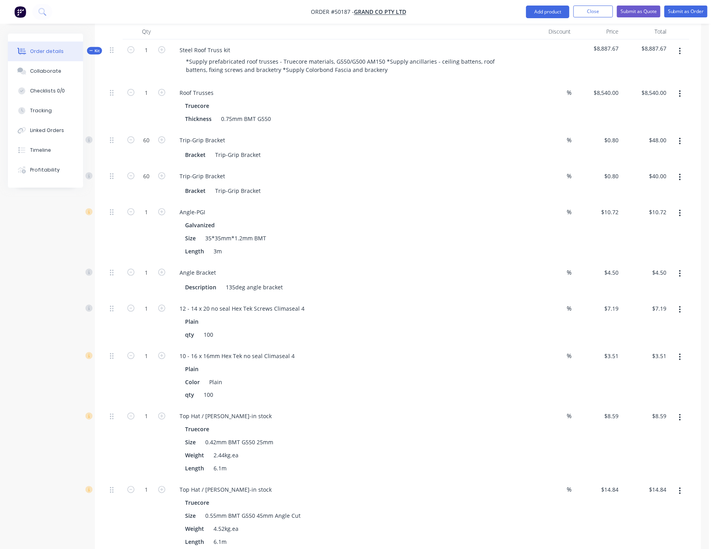
type input "$48.00"
click at [140, 193] on div "60" at bounding box center [146, 184] width 47 height 36
click at [153, 210] on input "1" at bounding box center [146, 212] width 21 height 12
type input "20"
type input "$214.40"
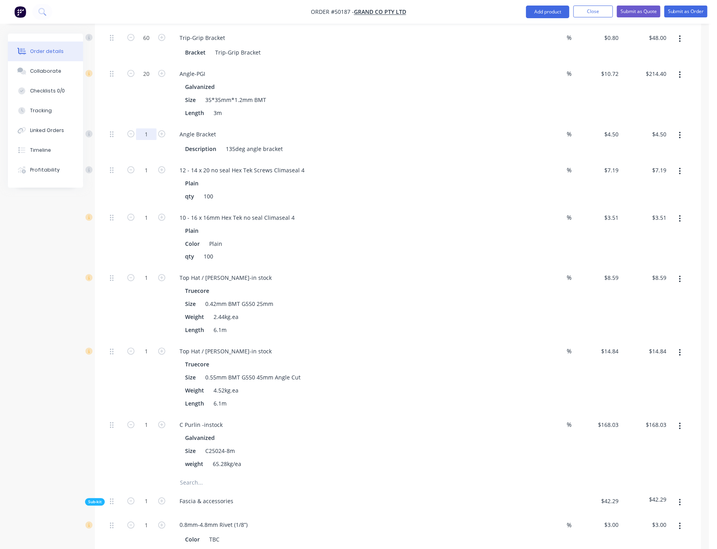
click at [146, 136] on input "1" at bounding box center [146, 135] width 21 height 12
click at [150, 140] on input "1" at bounding box center [146, 135] width 21 height 12
type input "5"
type input "8"
type input "$36.00"
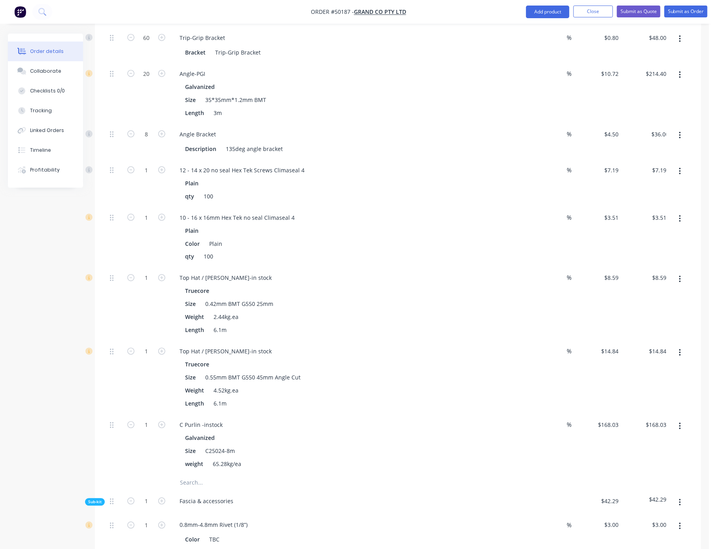
click at [50, 209] on div "Created by Serene Created [DATE] Required [DATE] Assigned to Add team member St…" at bounding box center [354, 403] width 693 height 1570
drag, startPoint x: 122, startPoint y: 206, endPoint x: 114, endPoint y: 204, distance: 9.0
click at [150, 176] on input "1" at bounding box center [146, 171] width 21 height 12
type input "20"
type input "$143.80"
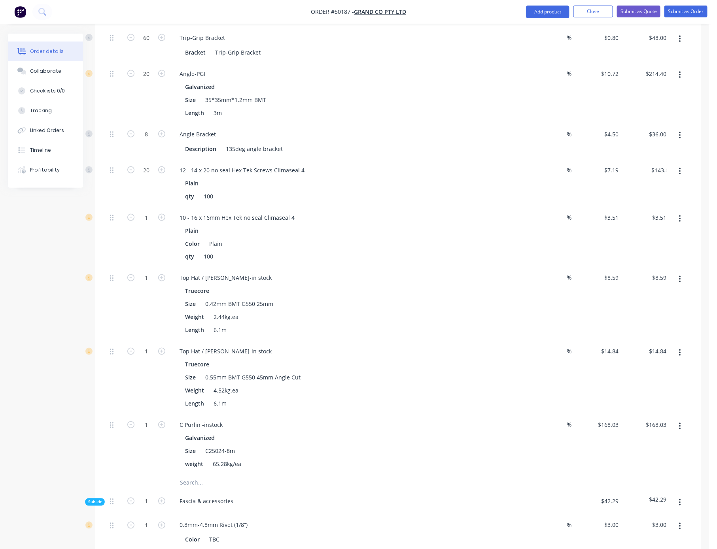
click at [123, 207] on div at bounding box center [115, 183] width 16 height 47
click at [147, 224] on input "1" at bounding box center [146, 218] width 21 height 12
drag, startPoint x: 302, startPoint y: 256, endPoint x: 239, endPoint y: 258, distance: 62.9
click at [142, 224] on input "1" at bounding box center [146, 218] width 21 height 12
type input "20"
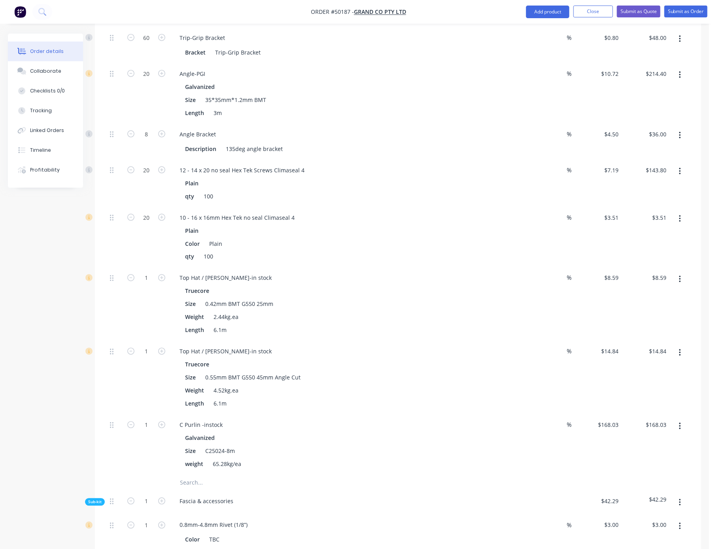
type input "$70.20"
click at [90, 264] on div "Created by Serene Created [DATE] Required [DATE] Assigned to Add team member St…" at bounding box center [354, 403] width 693 height 1570
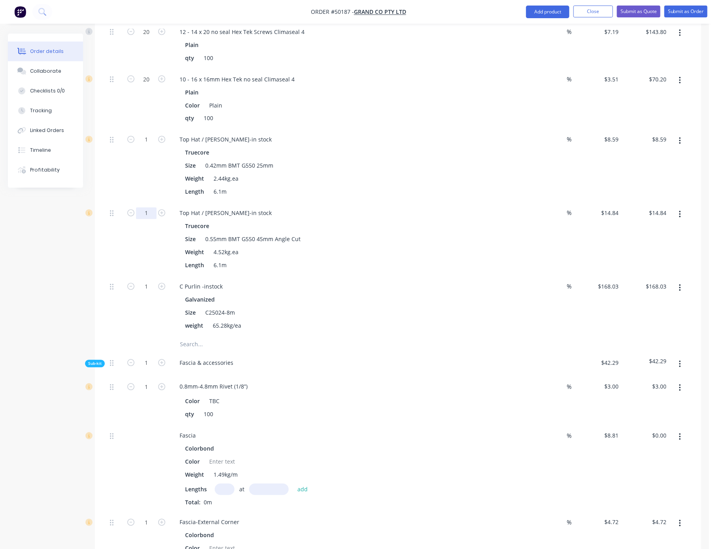
click at [148, 220] on input "1" at bounding box center [146, 214] width 21 height 12
type input "65"
type input "$964.60"
click at [142, 185] on div "1" at bounding box center [146, 166] width 47 height 74
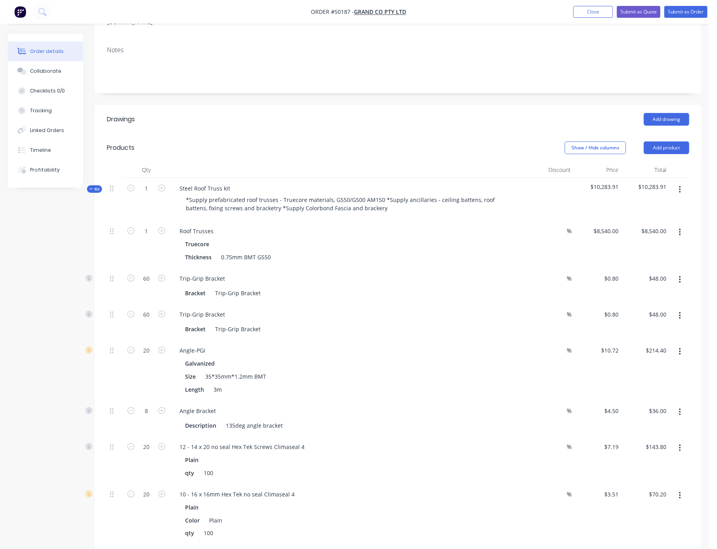
drag, startPoint x: 357, startPoint y: 160, endPoint x: 560, endPoint y: 201, distance: 207.4
click at [551, 222] on div "8540 $8,540.00" at bounding box center [598, 244] width 48 height 47
type input "$8,800.00"
click at [517, 259] on div "Roof Trusses Truecore Thickness 0.75mm BMT G550" at bounding box center [348, 244] width 356 height 47
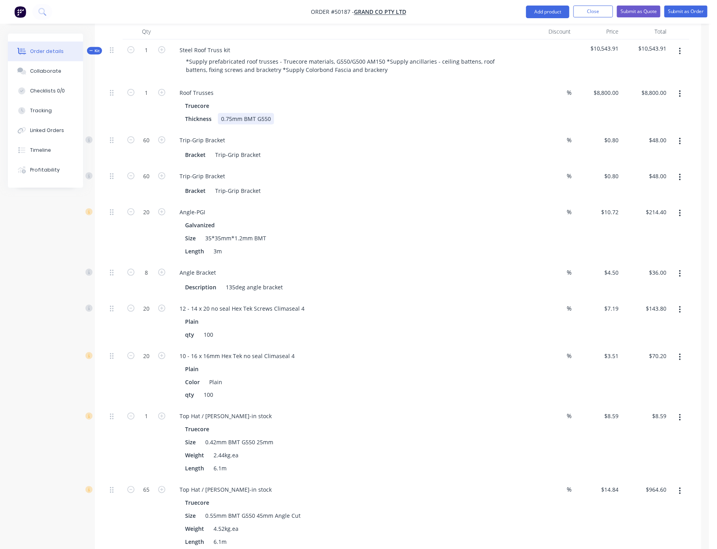
scroll to position [415, 0]
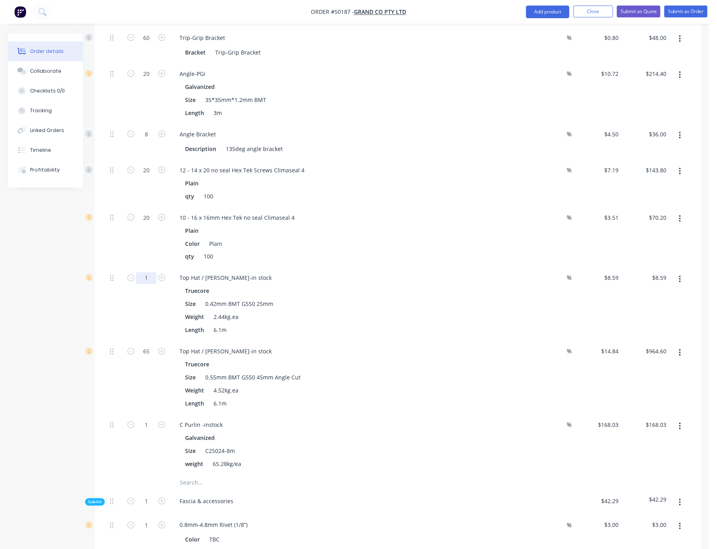
click at [146, 284] on input "1" at bounding box center [146, 279] width 21 height 12
click at [119, 330] on div at bounding box center [115, 305] width 16 height 74
click at [150, 284] on input "1" at bounding box center [146, 279] width 21 height 12
type input "65"
type input "$558.35"
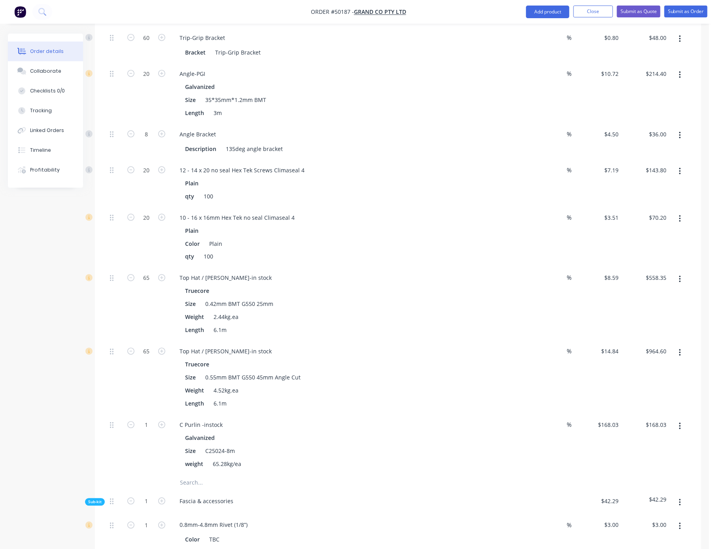
click at [141, 336] on div "65" at bounding box center [146, 305] width 47 height 74
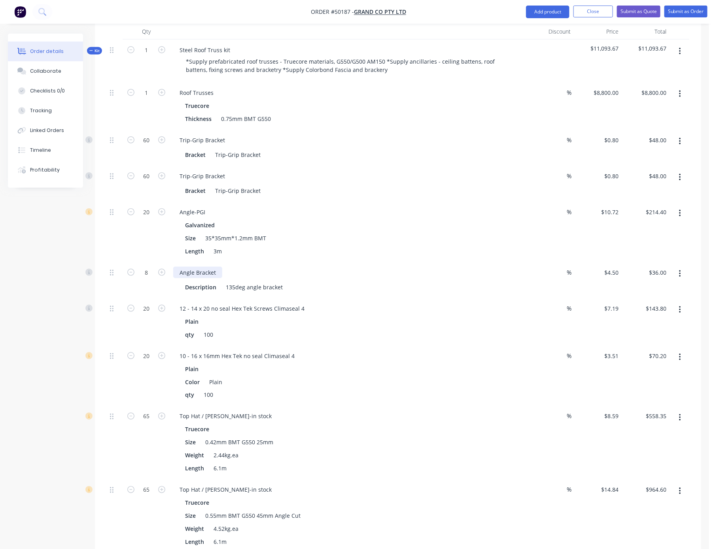
scroll to position [138, 0]
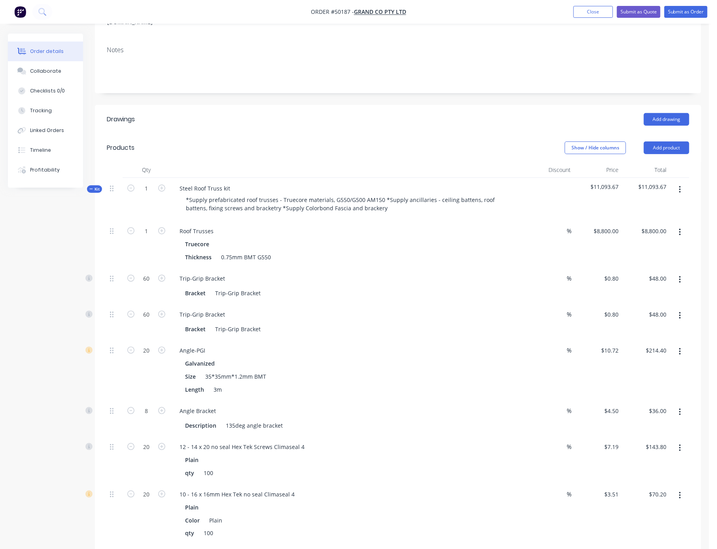
click at [97, 186] on span "Kit" at bounding box center [94, 189] width 10 height 6
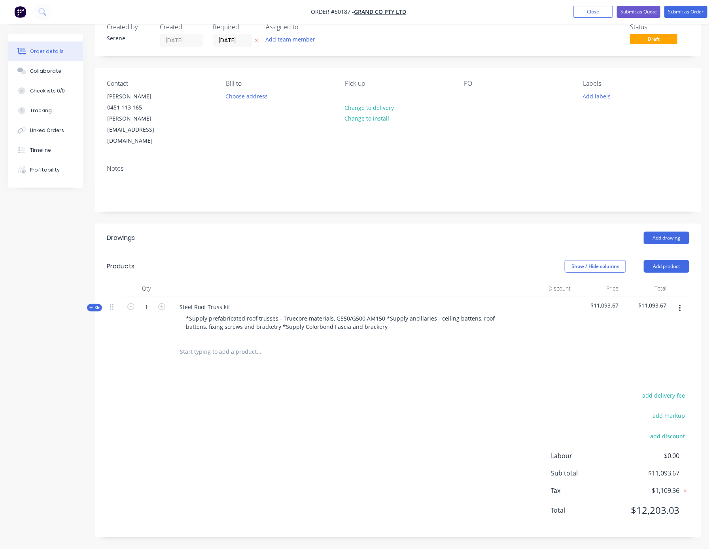
scroll to position [21, 0]
click at [93, 306] on icon "button" at bounding box center [90, 307] width 3 height 3
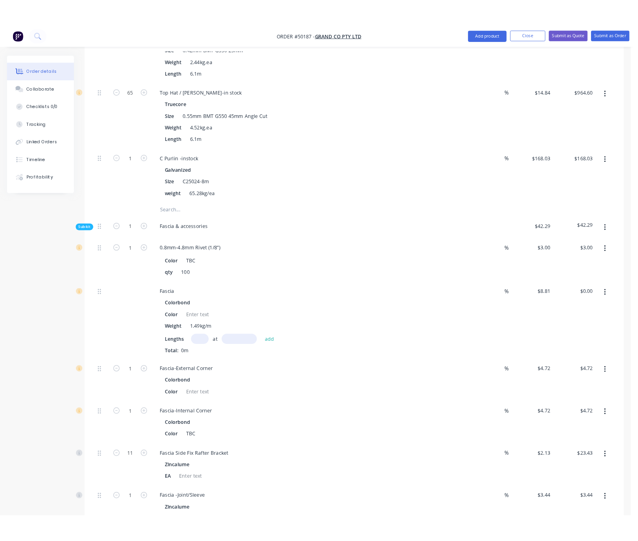
scroll to position [831, 0]
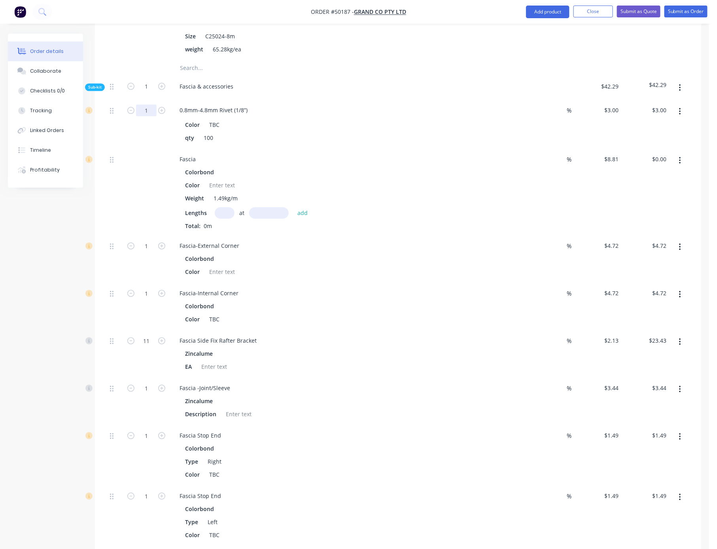
click at [150, 116] on input "1" at bounding box center [146, 110] width 21 height 12
type input "3"
type input "5"
type input "$15.00"
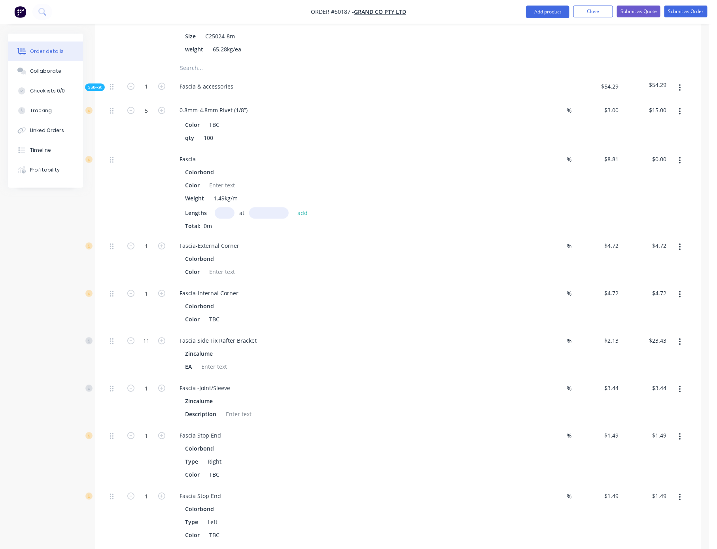
click at [227, 219] on input "text" at bounding box center [225, 212] width 20 height 11
click at [231, 219] on input "text" at bounding box center [225, 212] width 20 height 11
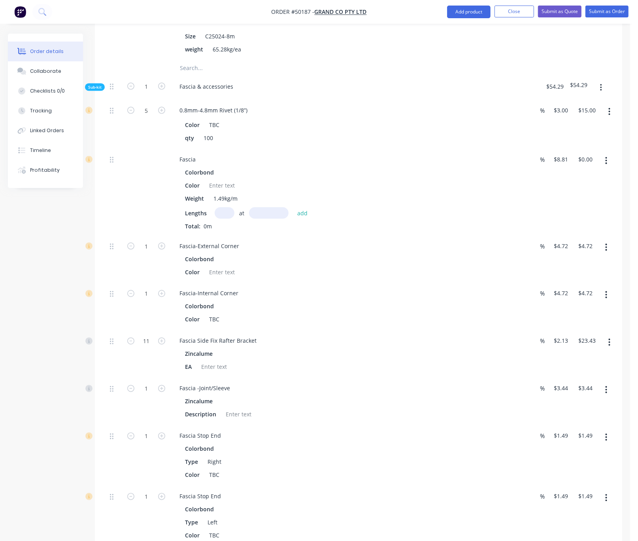
click at [227, 219] on input "text" at bounding box center [225, 212] width 20 height 11
type input "2"
type input "6050"
click at [293, 208] on button "add" at bounding box center [302, 213] width 19 height 11
type input "$106.60"
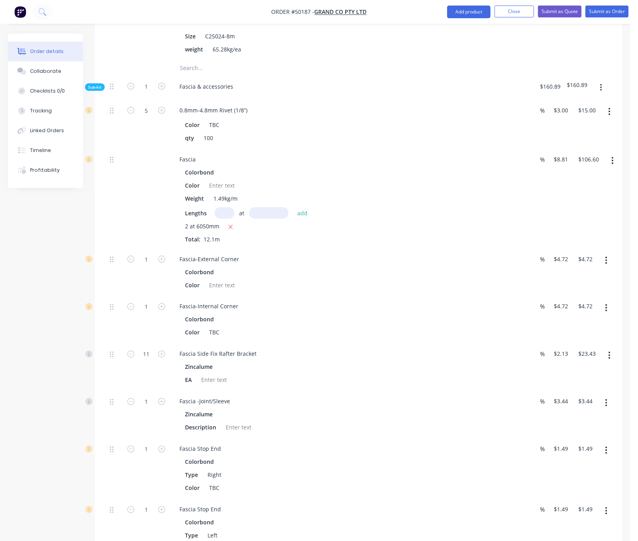
click at [228, 219] on input "text" at bounding box center [225, 212] width 20 height 11
type input "1"
type input "7600"
click at [293, 208] on button "add" at bounding box center [302, 213] width 19 height 11
type input "$173.56"
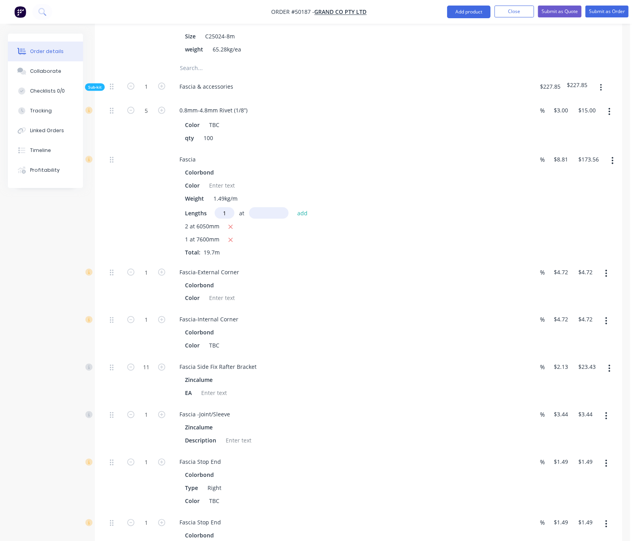
type input "1"
click at [265, 219] on input "text" at bounding box center [269, 212] width 40 height 11
type input "2500"
click at [293, 208] on button "add" at bounding box center [302, 213] width 19 height 11
type input "$195.58"
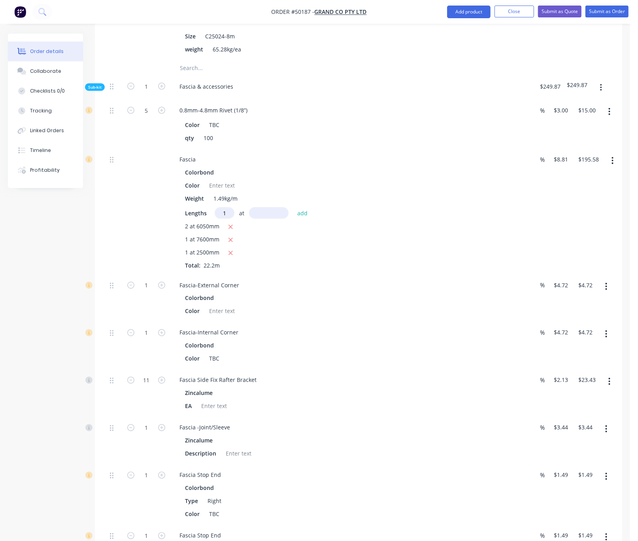
type input "1"
type input "3000"
click at [293, 208] on button "add" at bounding box center [302, 213] width 19 height 11
type input "$222.01"
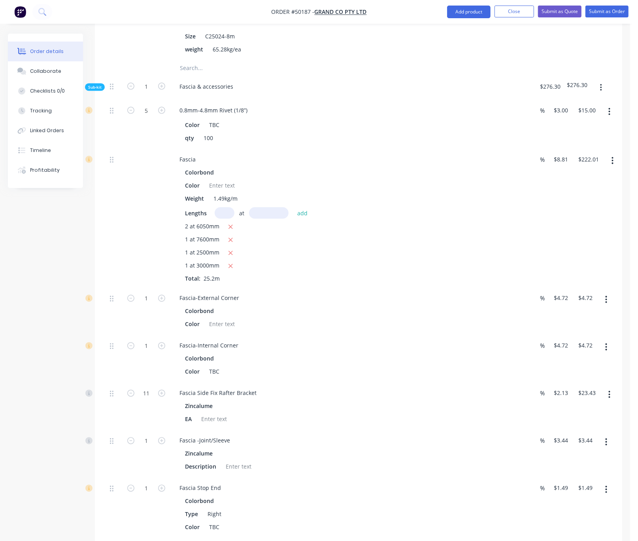
click at [229, 219] on input "text" at bounding box center [225, 212] width 20 height 11
type input "1"
type input "7800"
click at [293, 208] on button "add" at bounding box center [302, 213] width 19 height 11
type input "$290.73"
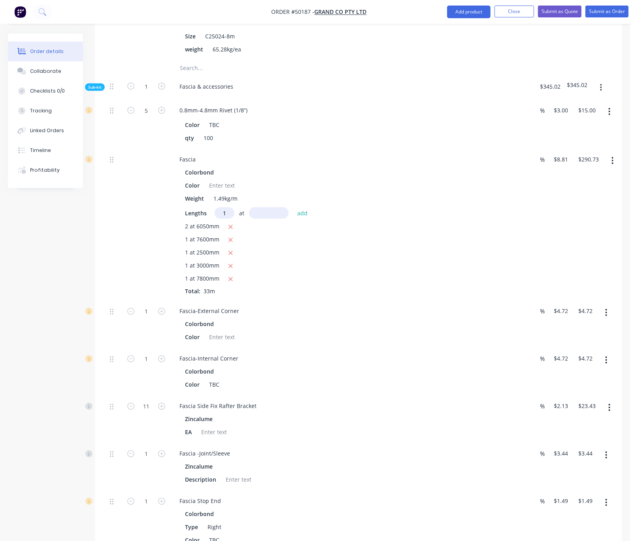
type input "1"
type input "900"
click at [293, 208] on button "add" at bounding box center [302, 213] width 19 height 11
type input "$298.66"
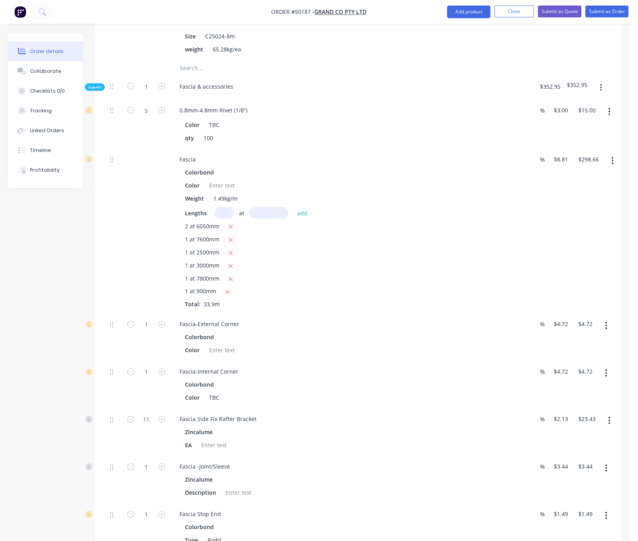
click at [227, 219] on input "text" at bounding box center [225, 212] width 20 height 11
type input "2"
type input "5150"
click at [293, 208] on button "add" at bounding box center [302, 213] width 19 height 11
type input "$389.40"
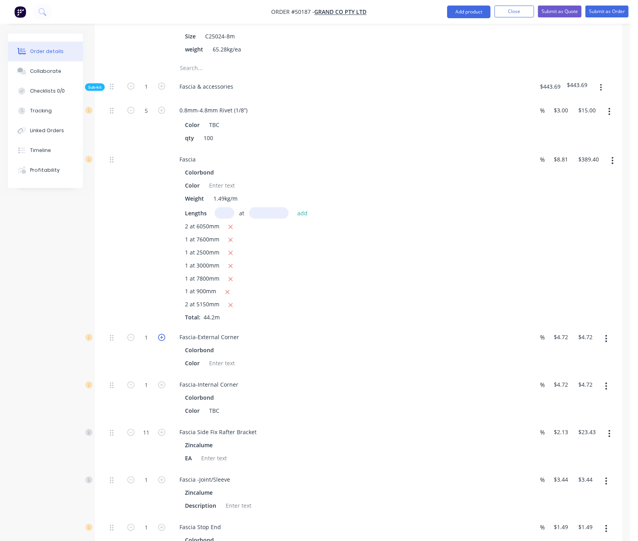
click at [163, 341] on icon "button" at bounding box center [161, 337] width 7 height 7
type input "2"
type input "$9.44"
click at [229, 219] on input "text" at bounding box center [225, 212] width 20 height 11
click at [133, 341] on icon "button" at bounding box center [130, 337] width 7 height 7
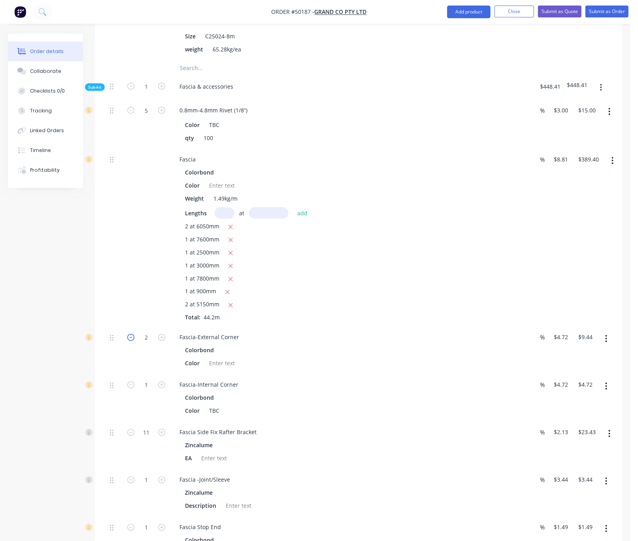
type input "1"
type input "$4.72"
click at [231, 219] on input "text" at bounding box center [225, 212] width 20 height 11
type input "1"
click at [270, 219] on input "text" at bounding box center [269, 212] width 40 height 11
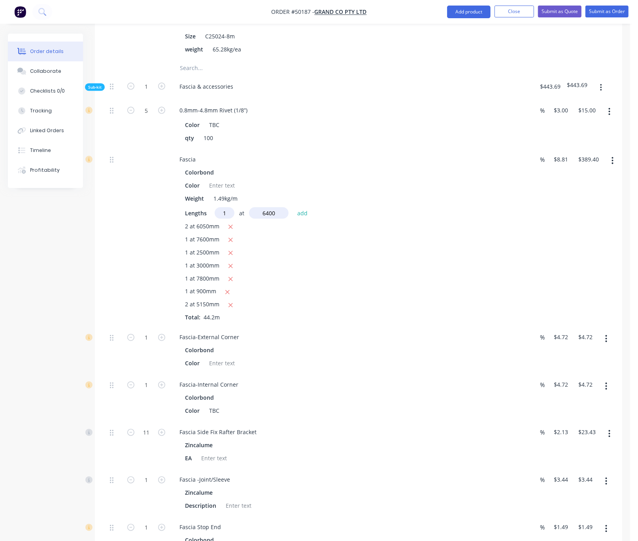
type input "6400"
click at [293, 208] on button "add" at bounding box center [302, 213] width 19 height 11
type input "$445.79"
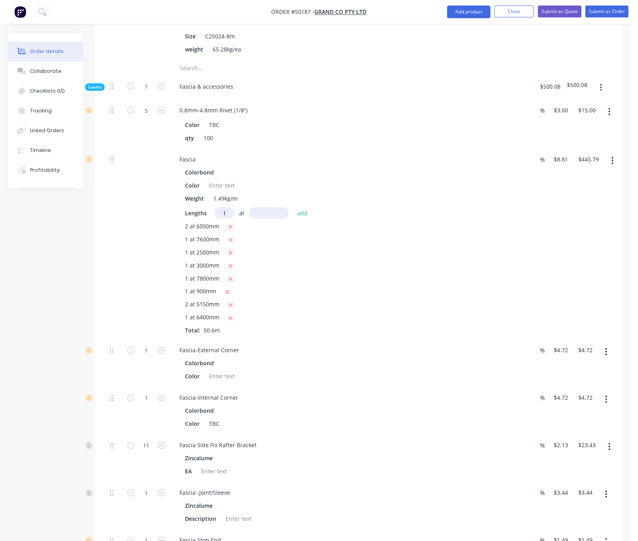
type input "1"
click at [266, 219] on input "text" at bounding box center [269, 212] width 40 height 11
type input "2400"
click at [293, 208] on button "add" at bounding box center [302, 213] width 19 height 11
type input "$466.93"
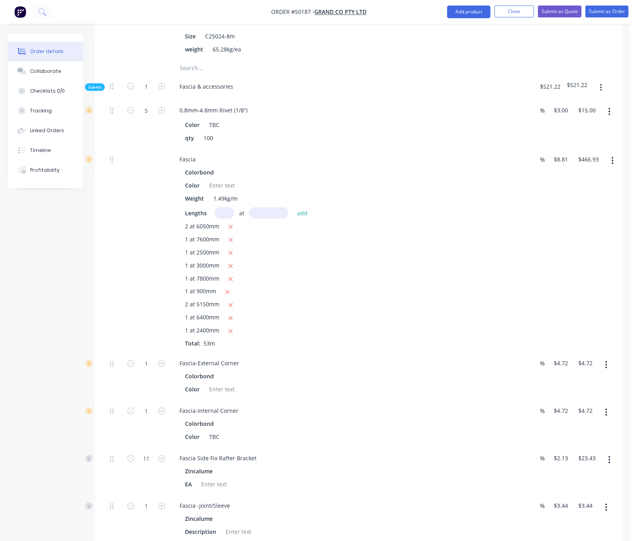
click at [89, 339] on div "Created by Serene Created [DATE] Required [DATE] Assigned to Add team member St…" at bounding box center [315, 46] width 615 height 1687
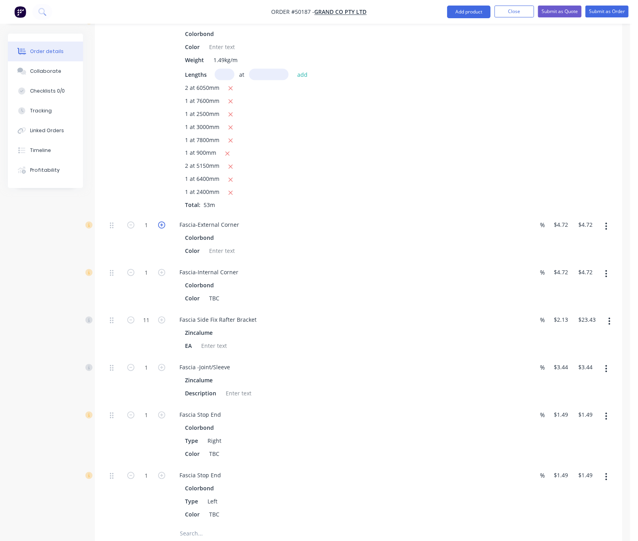
click at [163, 229] on icon "button" at bounding box center [161, 225] width 7 height 7
type input "2"
type input "$9.44"
click at [163, 229] on icon "button" at bounding box center [161, 225] width 7 height 7
type input "3"
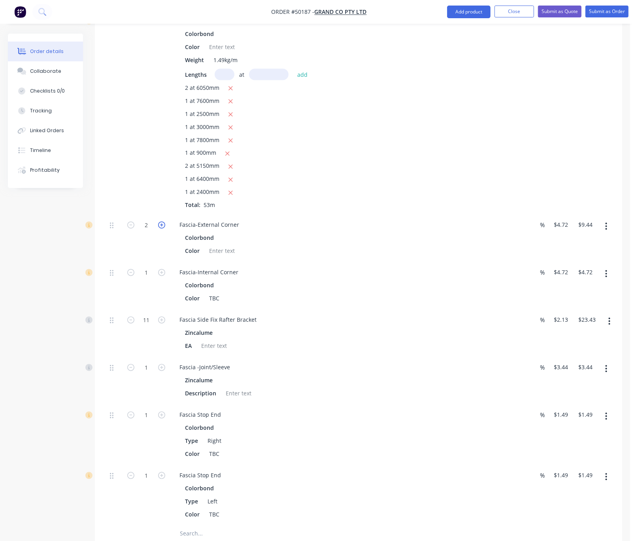
type input "$14.16"
click at [163, 229] on icon "button" at bounding box center [161, 225] width 7 height 7
type input "4"
type input "$18.88"
click at [163, 229] on icon "button" at bounding box center [161, 225] width 7 height 7
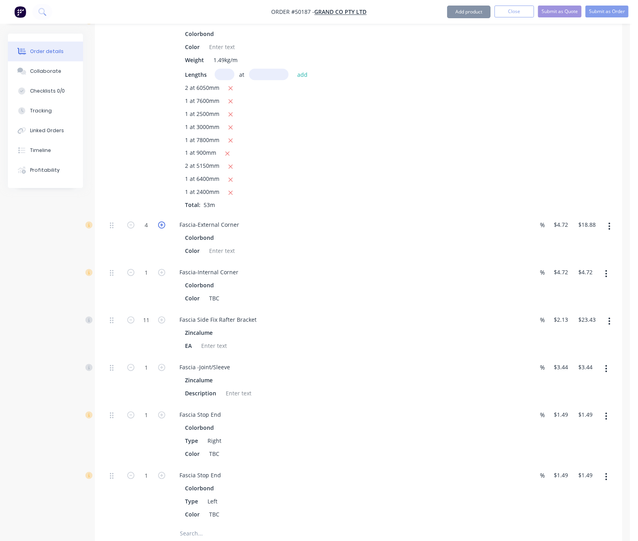
type input "5"
type input "$23.60"
click at [163, 229] on icon "button" at bounding box center [161, 225] width 7 height 7
type input "6"
type input "$28.32"
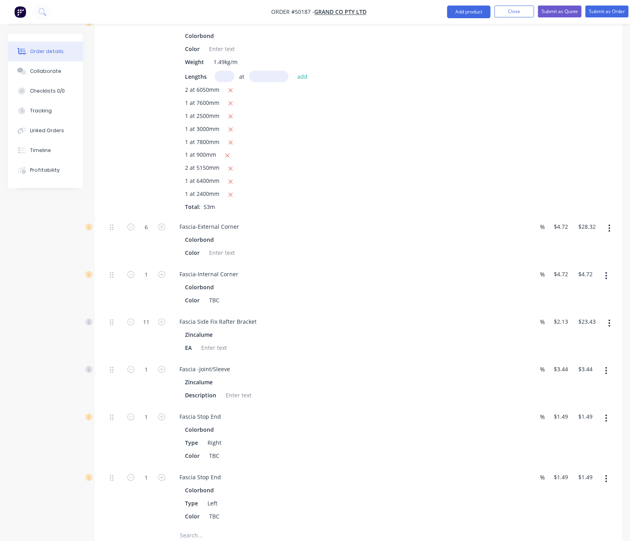
drag, startPoint x: 140, startPoint y: 221, endPoint x: 151, endPoint y: 207, distance: 18.2
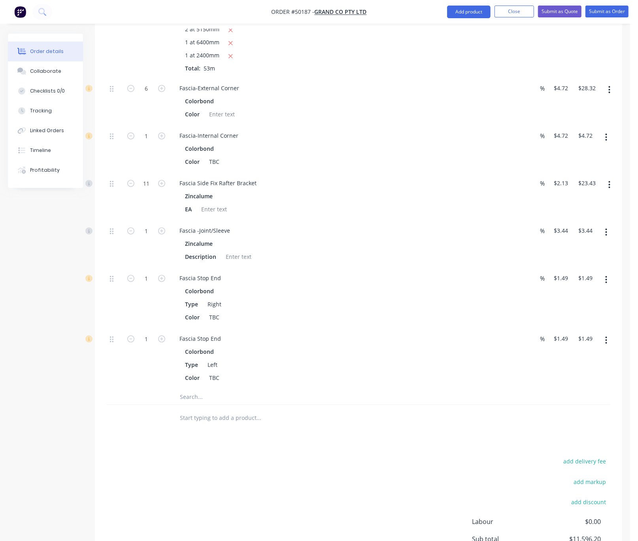
click at [159, 141] on form "1" at bounding box center [146, 135] width 41 height 12
click at [160, 140] on icon "button" at bounding box center [161, 136] width 7 height 7
type input "2"
type input "$9.44"
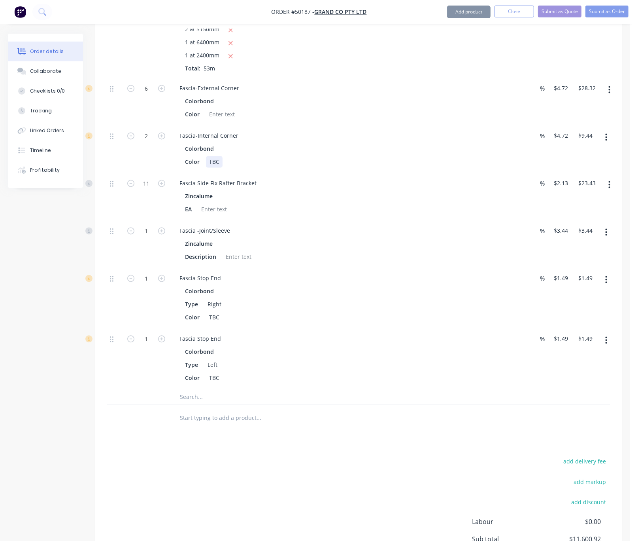
drag, startPoint x: 298, startPoint y: 220, endPoint x: 372, endPoint y: 214, distance: 73.8
click at [144, 189] on input "11" at bounding box center [146, 184] width 21 height 12
type input "60"
type input "$127.80"
click at [138, 236] on div "1" at bounding box center [146, 230] width 21 height 12
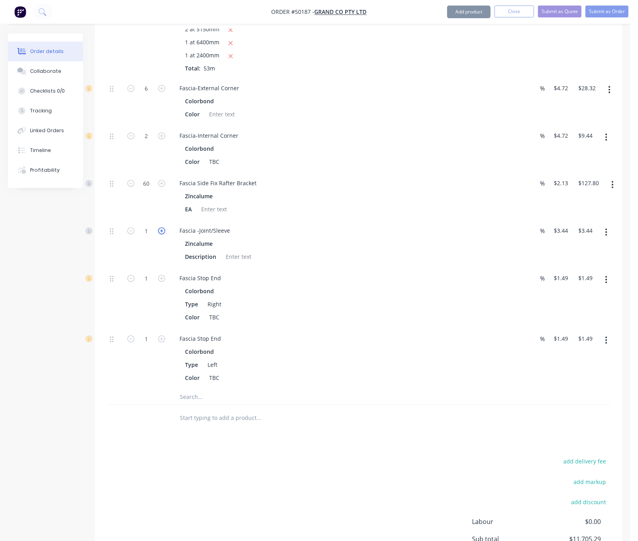
click at [161, 235] on icon "button" at bounding box center [161, 230] width 7 height 7
type input "2"
type input "$6.88"
click at [146, 268] on div "2" at bounding box center [146, 243] width 47 height 47
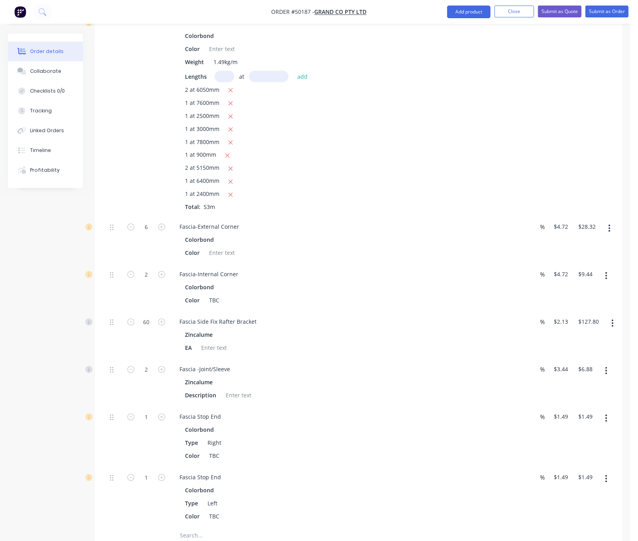
click at [224, 82] on input "text" at bounding box center [225, 76] width 20 height 11
type input "1"
click at [275, 82] on input "text" at bounding box center [269, 76] width 40 height 11
type input "6300"
click at [293, 71] on button "add" at bounding box center [302, 76] width 19 height 11
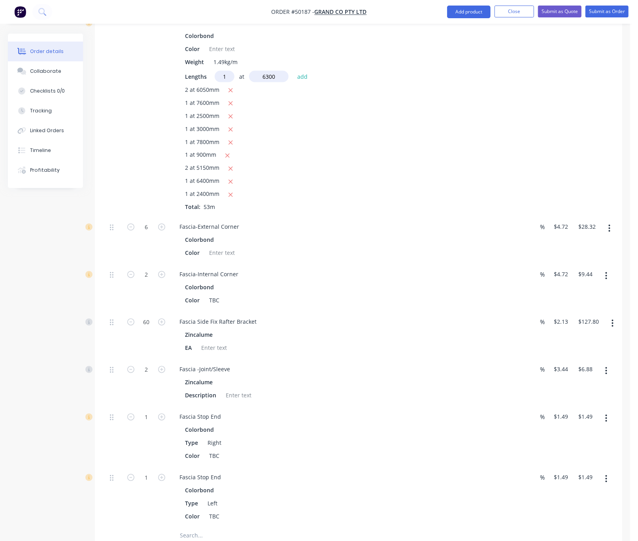
type input "$522.43"
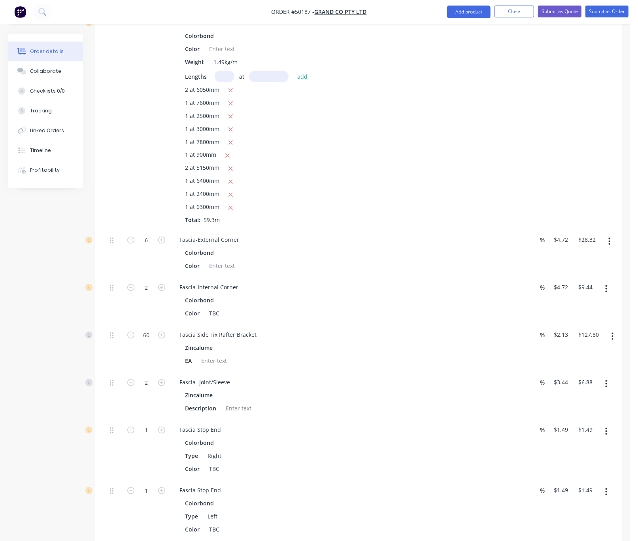
scroll to position [1106, 2]
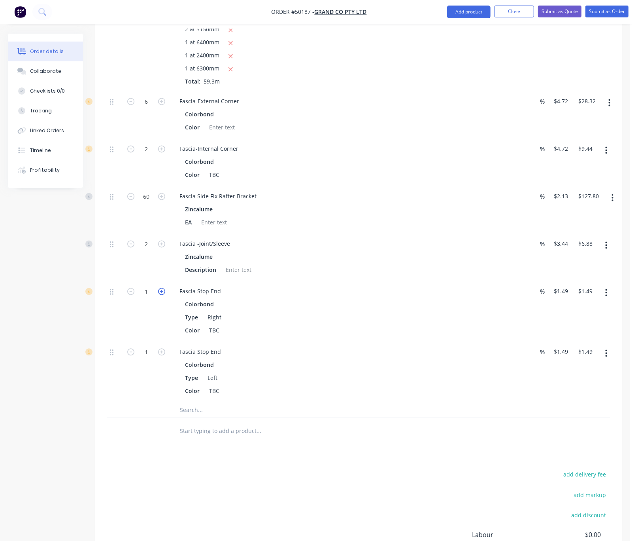
click at [158, 295] on icon "button" at bounding box center [161, 291] width 7 height 7
type input "2"
type input "$2.98"
click at [161, 356] on icon "button" at bounding box center [161, 351] width 7 height 7
type input "2"
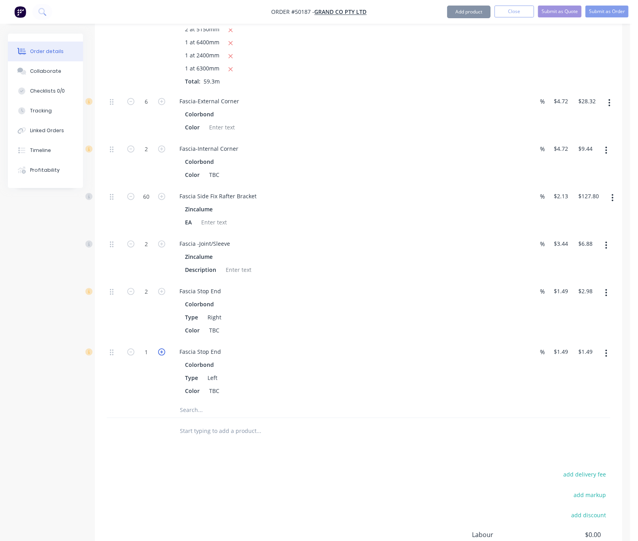
type input "$2.98"
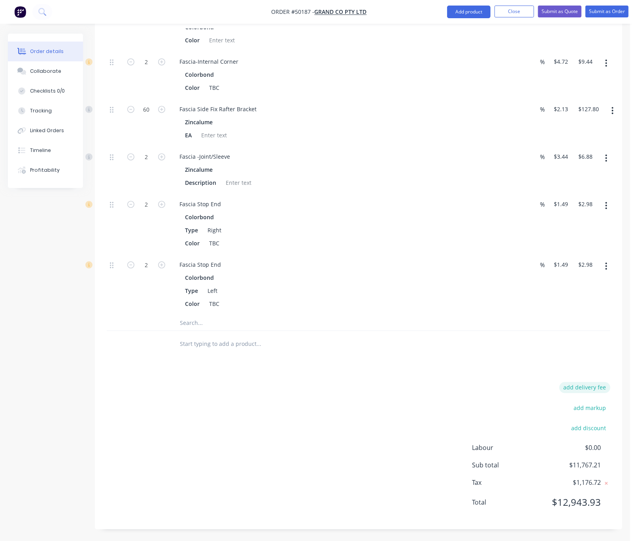
click at [551, 392] on button "add delivery fee" at bounding box center [585, 387] width 51 height 11
click at [403, 400] on div "Delivery fee Delivery fee Delivery fee name (Optional) $0 add markup add discou…" at bounding box center [359, 450] width 504 height 133
click at [551, 396] on input at bounding box center [580, 390] width 36 height 12
type input "580"
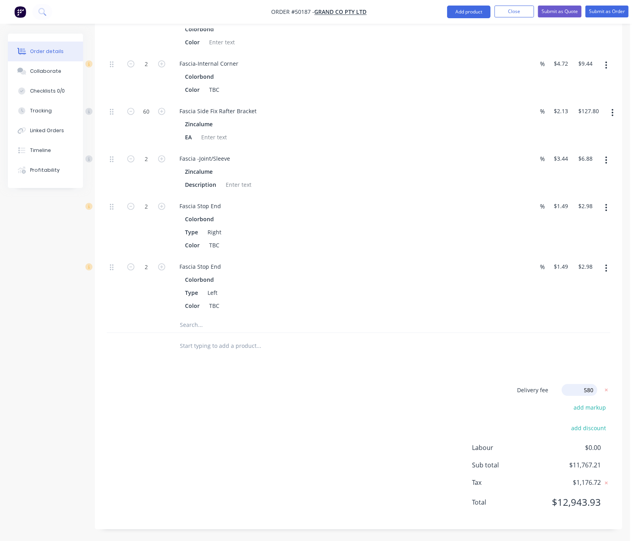
click input "submit" at bounding box center [0, 0] width 0 height 0
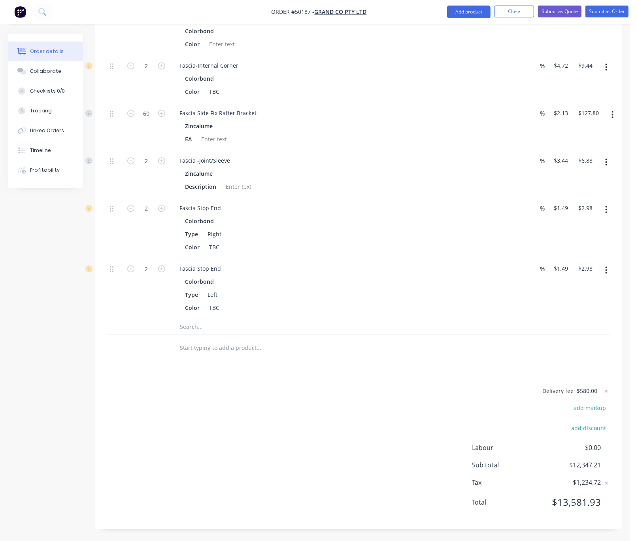
click at [356, 413] on div "Delivery fee $580.00 add markup add discount Labour $0.00 Sub total $12,347.21 …" at bounding box center [359, 451] width 504 height 131
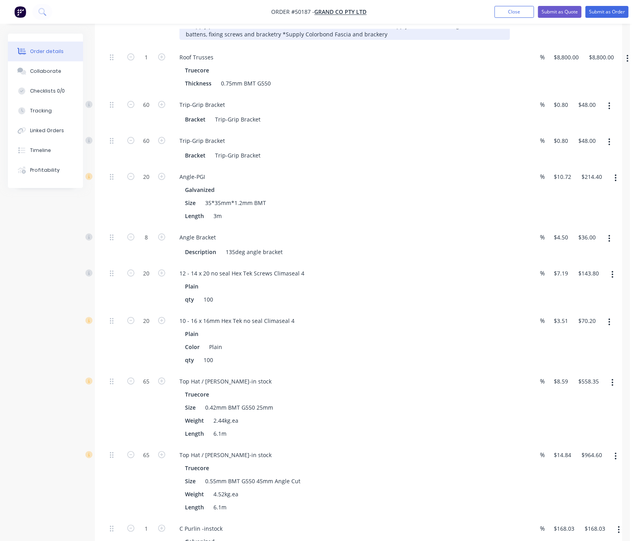
scroll to position [0, 2]
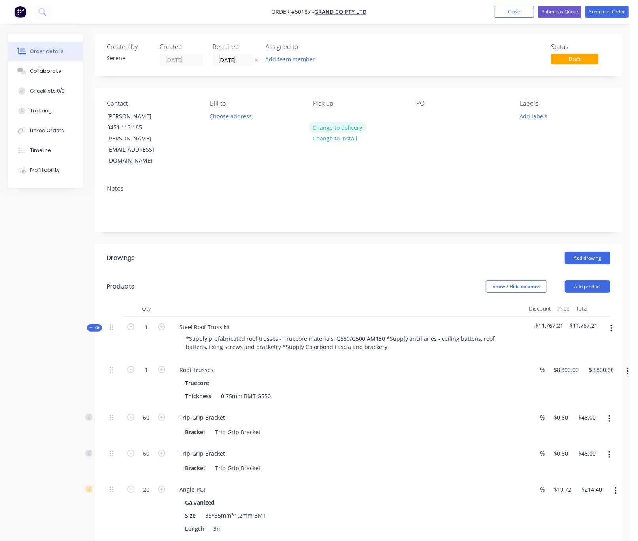
click at [338, 133] on button "Change to delivery" at bounding box center [338, 127] width 58 height 11
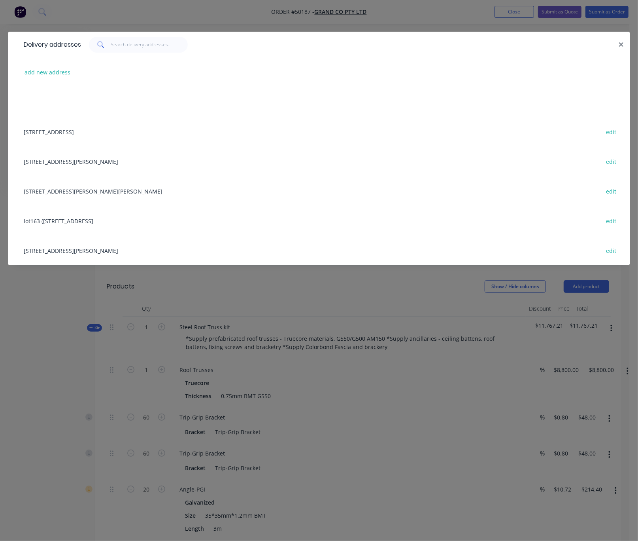
scroll to position [2, 0]
click at [45, 75] on button "add new address" at bounding box center [48, 72] width 54 height 11
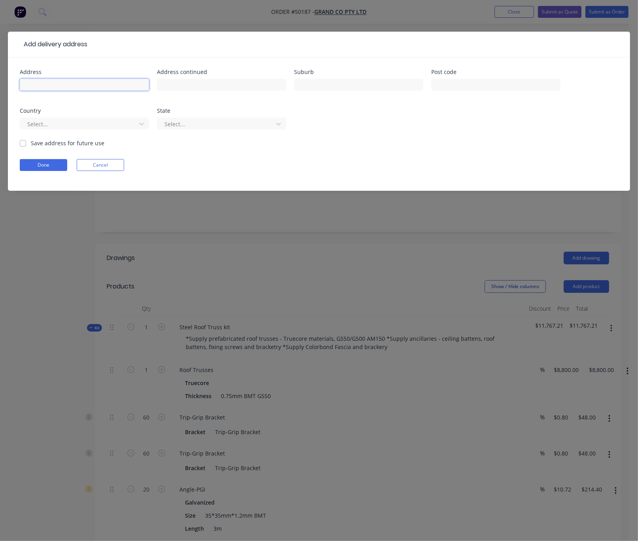
click at [69, 88] on input "text" at bounding box center [84, 85] width 129 height 12
type input "[STREET_ADDRESS]"
type input "Maddington"
click at [70, 129] on div at bounding box center [80, 124] width 106 height 10
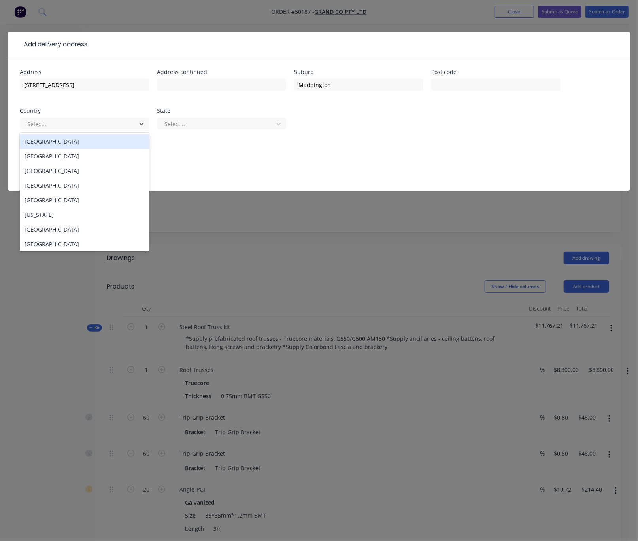
click at [67, 149] on div "[GEOGRAPHIC_DATA]" at bounding box center [84, 141] width 129 height 15
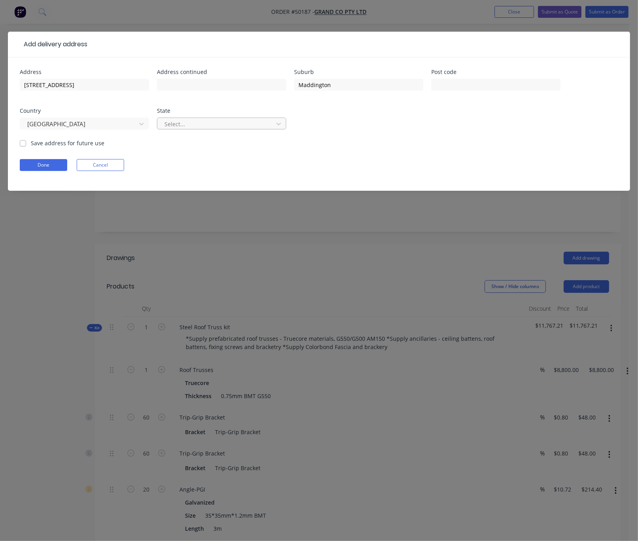
click at [206, 129] on div at bounding box center [217, 124] width 106 height 10
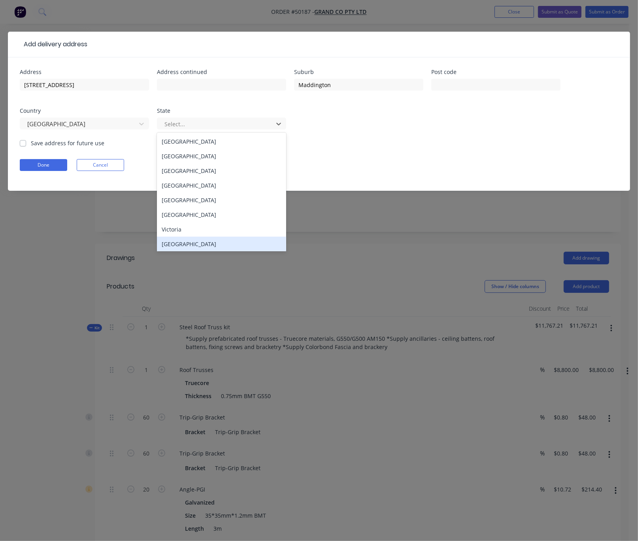
click at [189, 245] on div "[GEOGRAPHIC_DATA]" at bounding box center [221, 244] width 129 height 15
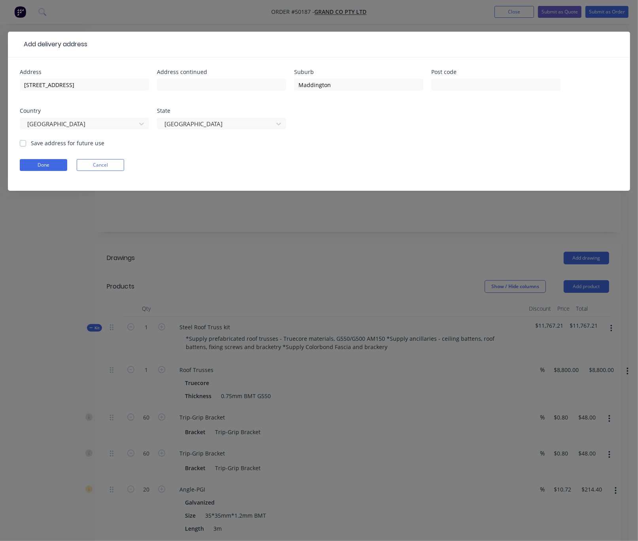
click at [31, 147] on label "Save address for future use" at bounding box center [68, 143] width 74 height 8
click at [21, 146] on input "Save address for future use" at bounding box center [23, 143] width 6 height 8
checkbox input "true"
click at [40, 171] on button "Done" at bounding box center [43, 165] width 47 height 12
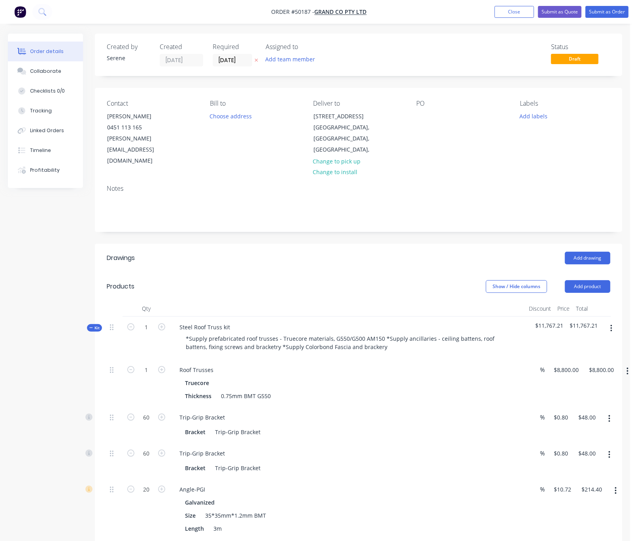
drag, startPoint x: 300, startPoint y: 246, endPoint x: 397, endPoint y: 282, distance: 103.5
click at [418, 118] on div at bounding box center [423, 115] width 13 height 11
click at [427, 252] on div "Add drawing" at bounding box center [412, 258] width 397 height 13
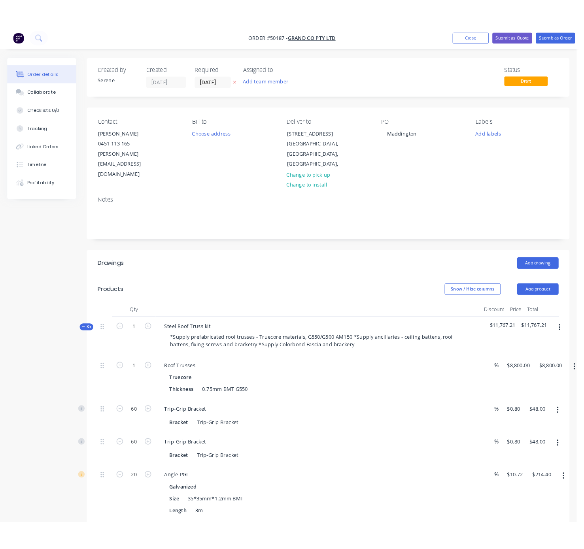
scroll to position [0, 0]
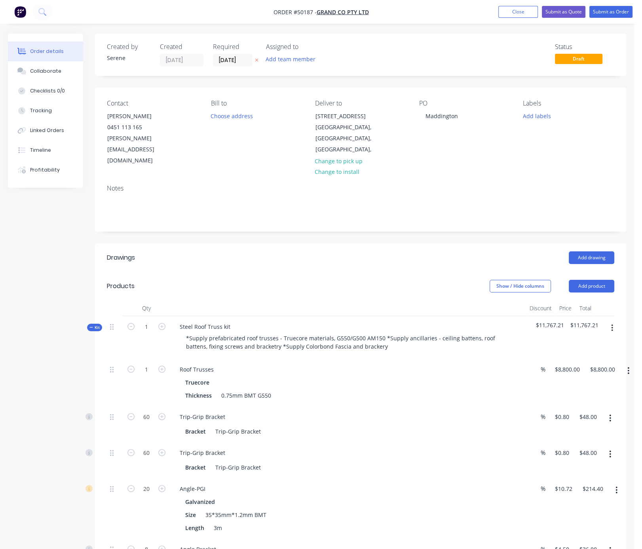
drag, startPoint x: 413, startPoint y: 238, endPoint x: 417, endPoint y: 238, distance: 4.0
click at [551, 11] on button "Submit as Quote" at bounding box center [564, 12] width 44 height 12
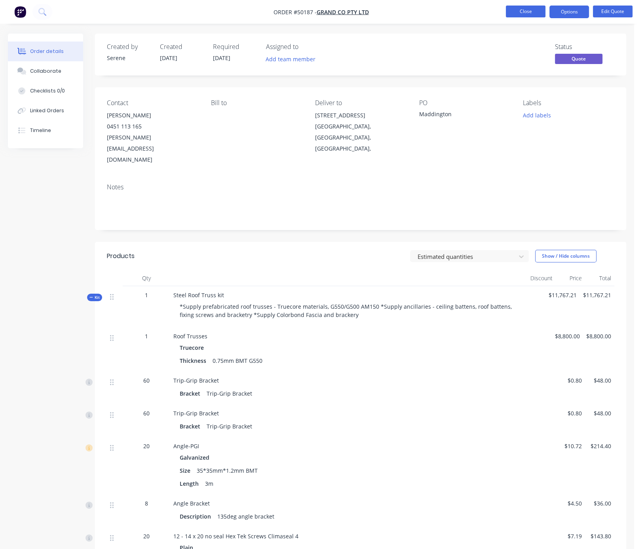
click at [523, 15] on button "Close" at bounding box center [526, 12] width 40 height 12
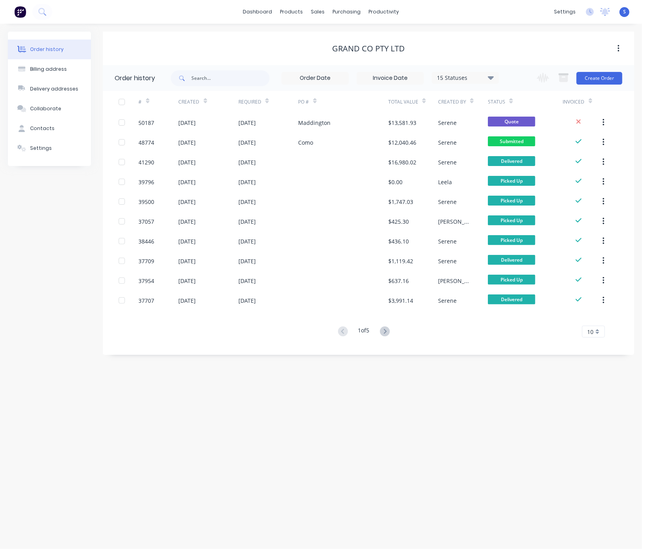
drag, startPoint x: 442, startPoint y: 57, endPoint x: 514, endPoint y: 59, distance: 71.6
click at [551, 77] on button "Create Order" at bounding box center [600, 78] width 46 height 13
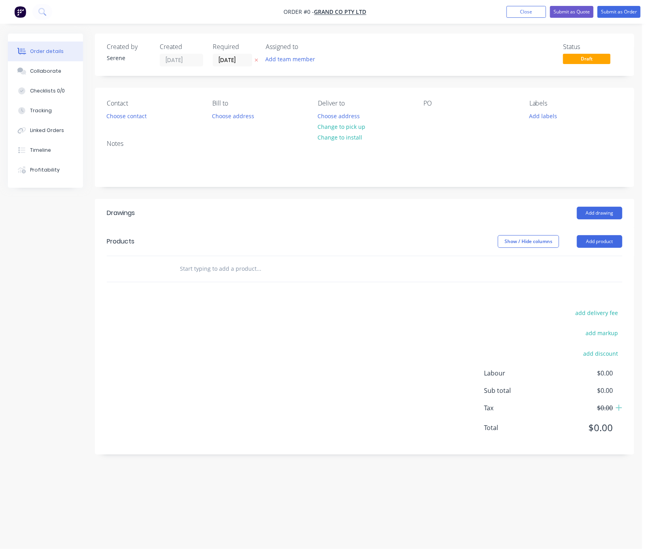
click at [318, 220] on div "Add drawing" at bounding box center [419, 213] width 406 height 13
click at [131, 127] on div "Contact Choose contact [PERSON_NAME] to Choose address Deliver to Choose addres…" at bounding box center [365, 111] width 540 height 46
click at [129, 121] on button "Choose contact" at bounding box center [126, 115] width 49 height 11
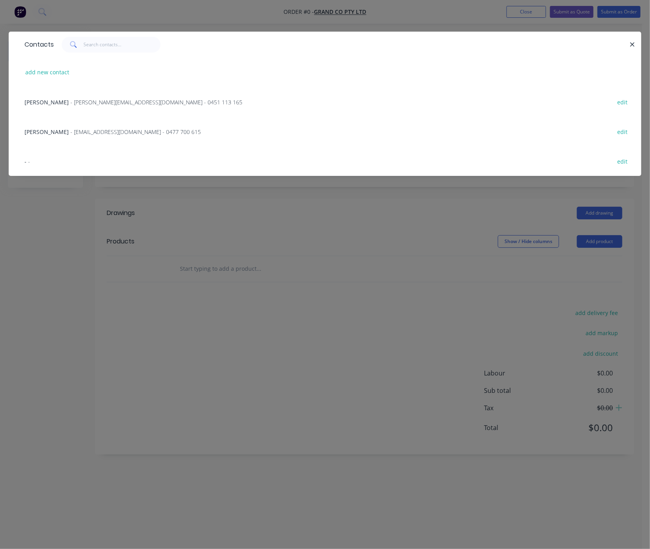
click at [79, 106] on span "- [PERSON_NAME][EMAIL_ADDRESS][DOMAIN_NAME] - 0451 113 165" at bounding box center [156, 102] width 172 height 8
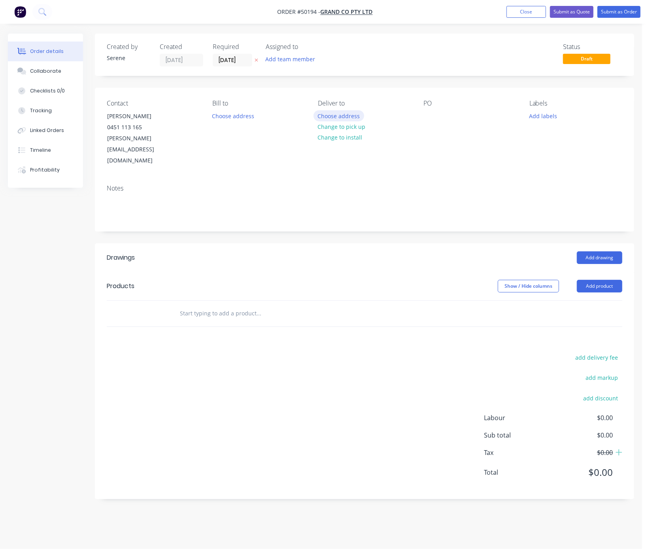
click at [343, 121] on button "Choose address" at bounding box center [339, 115] width 51 height 11
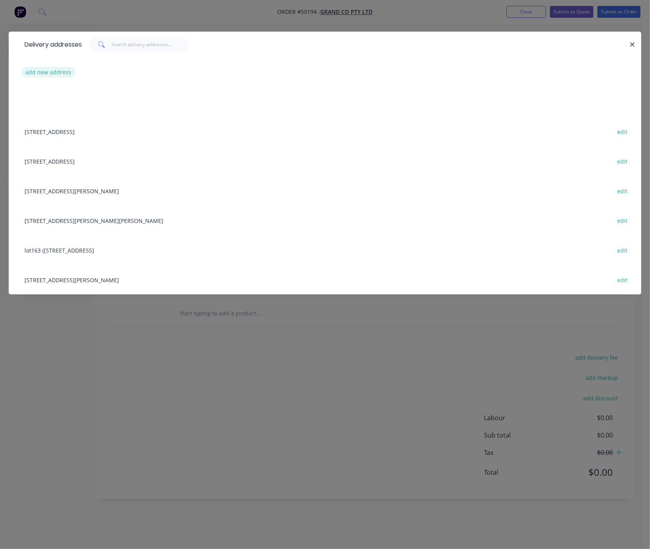
click at [48, 76] on button "add new address" at bounding box center [48, 72] width 54 height 11
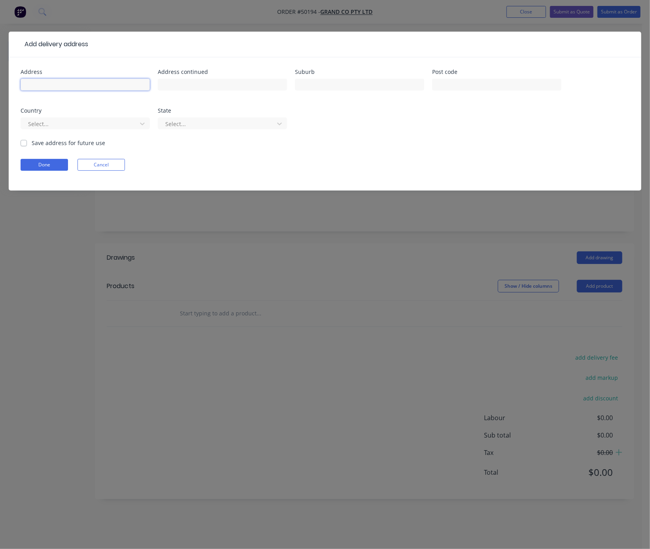
click at [85, 88] on input "text" at bounding box center [85, 85] width 129 height 12
drag, startPoint x: 81, startPoint y: 90, endPoint x: 94, endPoint y: 90, distance: 12.7
click at [81, 90] on input "text" at bounding box center [85, 85] width 129 height 12
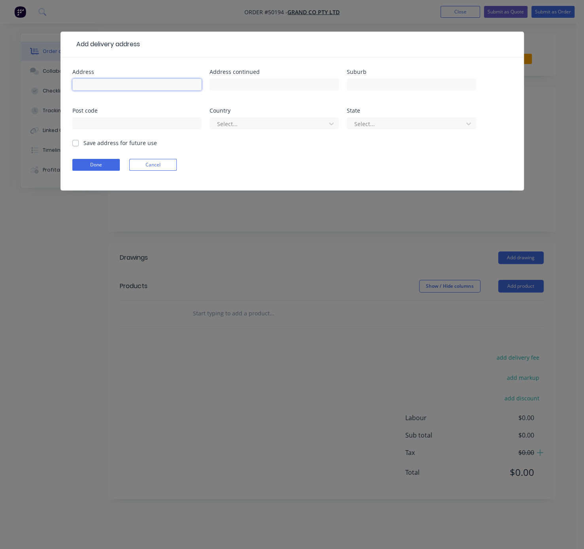
click at [93, 87] on input "text" at bounding box center [136, 85] width 129 height 12
type input "[STREET_ADDRESS][PERSON_NAME],"
type input "Lynwood"
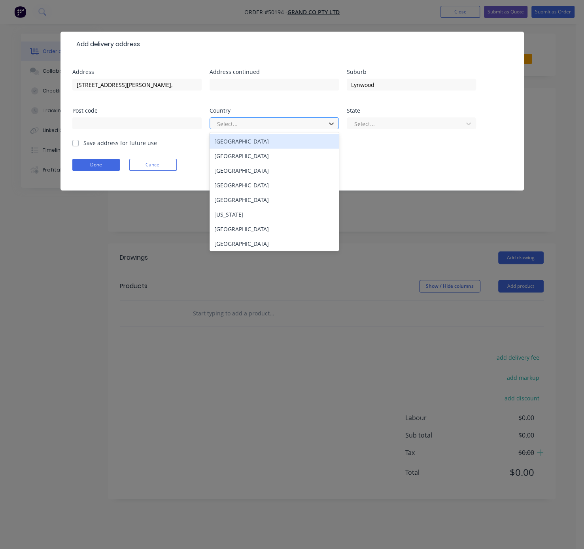
click at [267, 129] on div at bounding box center [269, 124] width 106 height 10
click at [250, 144] on div "[GEOGRAPHIC_DATA]" at bounding box center [274, 141] width 129 height 15
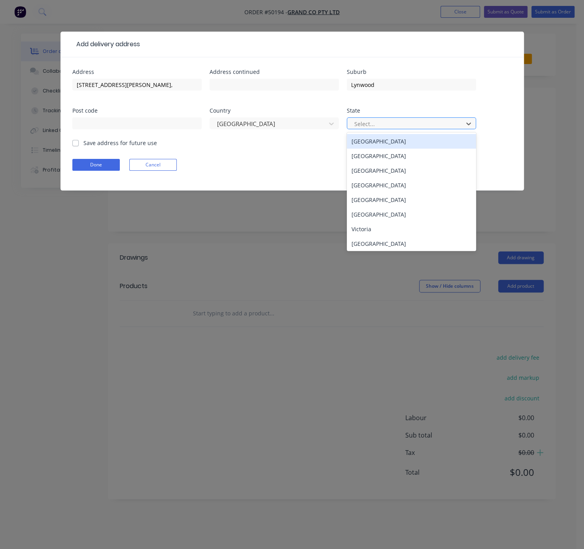
click at [377, 128] on div at bounding box center [407, 124] width 106 height 10
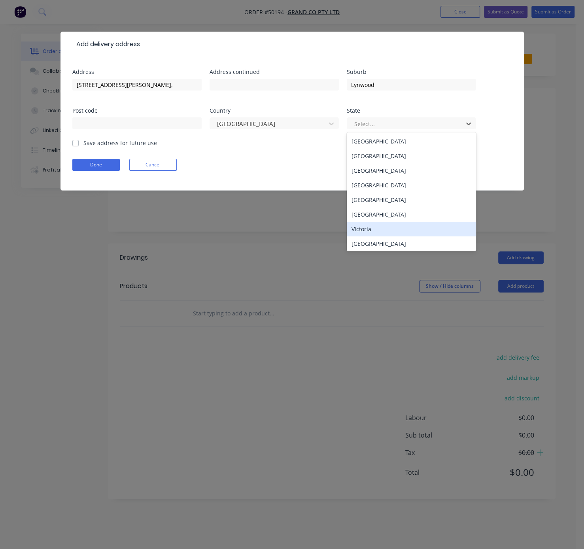
click at [380, 245] on div "[GEOGRAPHIC_DATA]" at bounding box center [411, 244] width 129 height 15
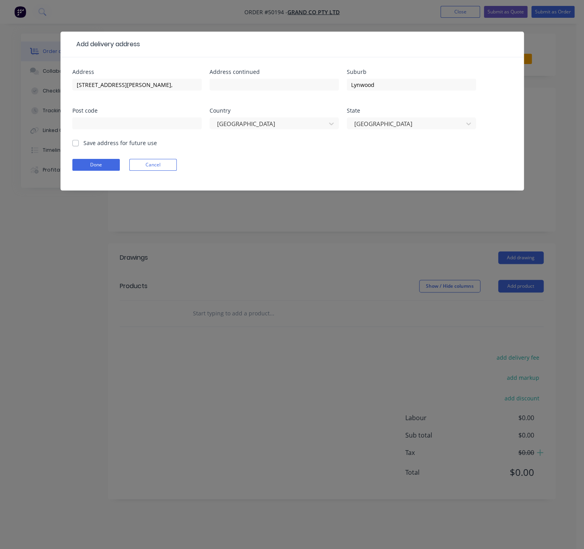
click at [99, 147] on label "Save address for future use" at bounding box center [120, 143] width 74 height 8
click at [79, 146] on input "Save address for future use" at bounding box center [75, 143] width 6 height 8
checkbox input "true"
click at [93, 168] on button "Done" at bounding box center [95, 165] width 47 height 12
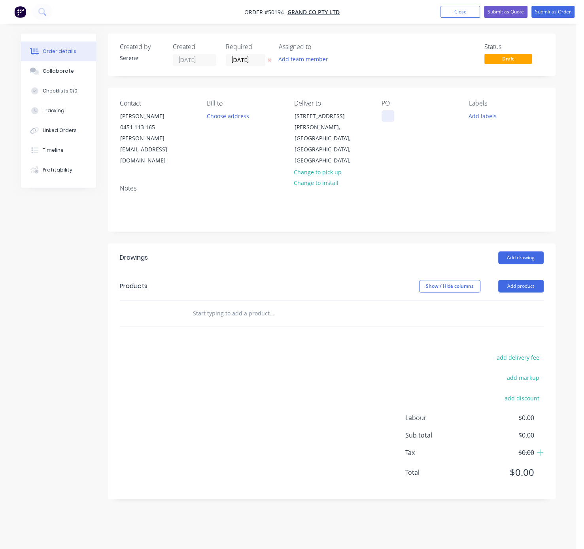
click at [385, 120] on div at bounding box center [388, 115] width 13 height 11
click at [333, 252] on div "Add drawing" at bounding box center [377, 258] width 334 height 13
drag, startPoint x: 321, startPoint y: 254, endPoint x: 440, endPoint y: 235, distance: 121.0
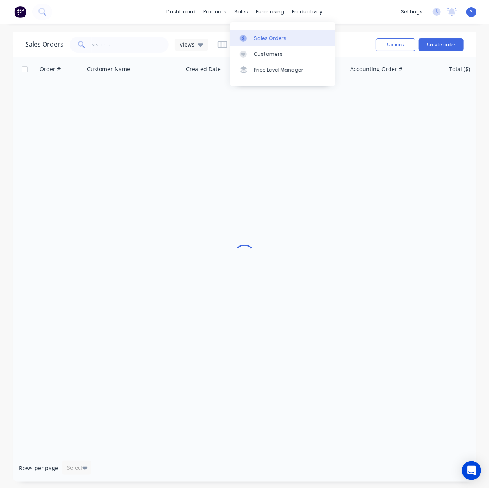
drag, startPoint x: 256, startPoint y: 40, endPoint x: 246, endPoint y: 42, distance: 9.6
click at [256, 40] on div "Sales Orders" at bounding box center [270, 38] width 32 height 7
click at [115, 50] on input "text" at bounding box center [130, 45] width 77 height 16
type input "granny"
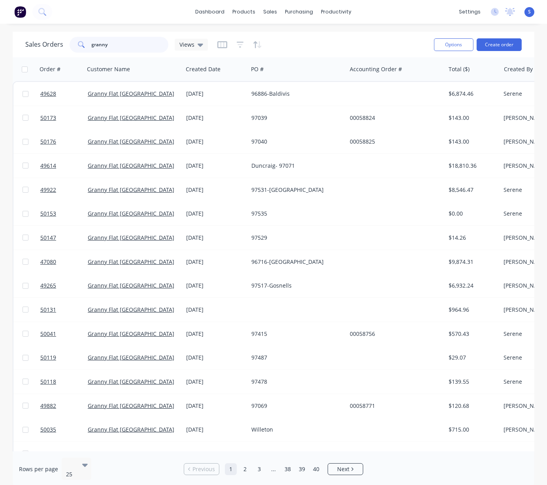
drag, startPoint x: 131, startPoint y: 41, endPoint x: 67, endPoint y: 47, distance: 64.0
click at [68, 47] on div "Sales Orders granny Views" at bounding box center [116, 45] width 183 height 16
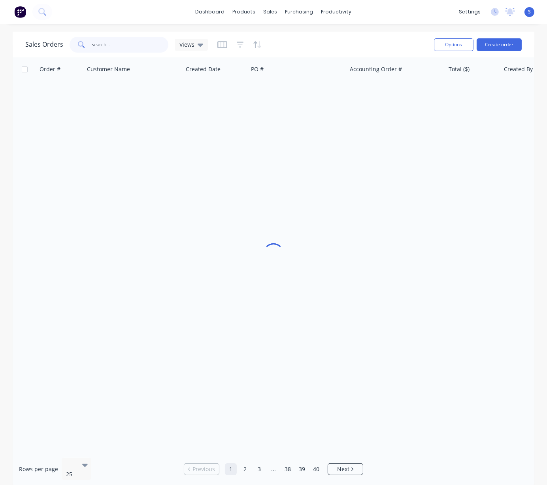
type input "9"
type input "48354"
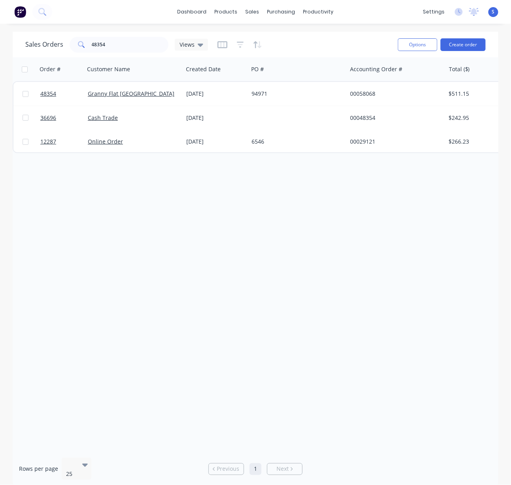
click at [197, 210] on div "Order # Customer Name Created Date PO # Accounting Order # Total ($) Created By…" at bounding box center [256, 254] width 486 height 394
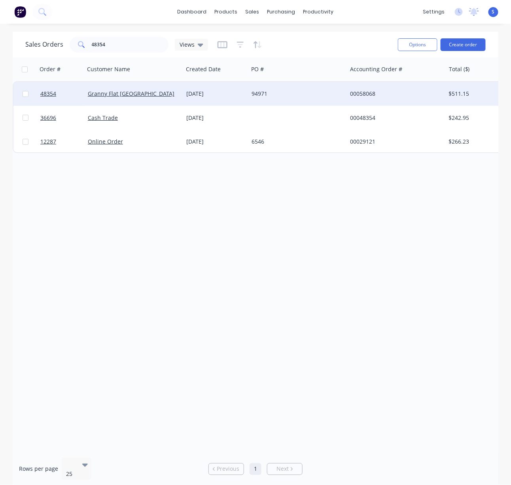
click at [252, 96] on div "94971" at bounding box center [296, 94] width 88 height 8
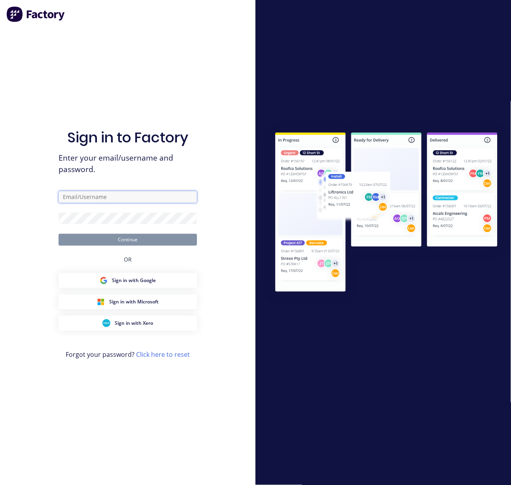
type input "serene@dynamicsteelform.com.au"
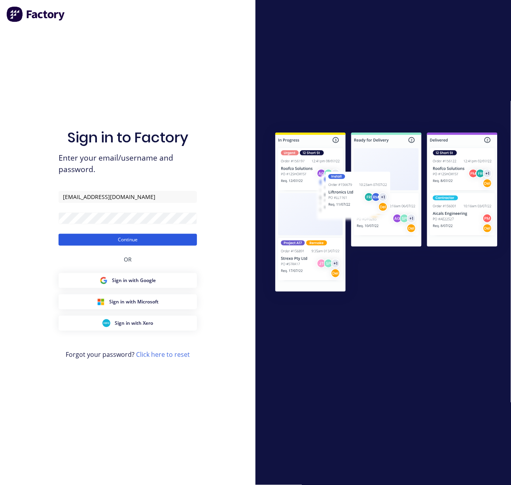
click at [130, 238] on button "Continue" at bounding box center [128, 240] width 138 height 12
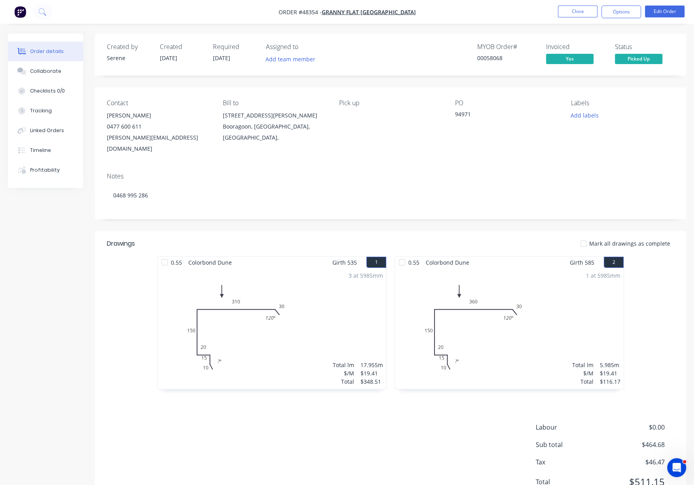
click at [488, 237] on header "Drawings Mark all drawings as complete" at bounding box center [390, 243] width 591 height 25
click at [488, 15] on button "Close" at bounding box center [578, 12] width 40 height 12
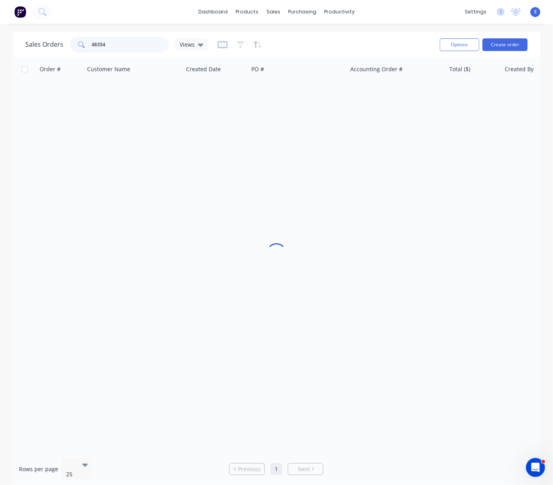
drag, startPoint x: 127, startPoint y: 46, endPoint x: 79, endPoint y: 46, distance: 47.5
click at [78, 46] on div "48354" at bounding box center [119, 45] width 99 height 16
click at [167, 29] on div "dashboard products sales purchasing productivity dashboard products Product Cat…" at bounding box center [276, 242] width 553 height 485
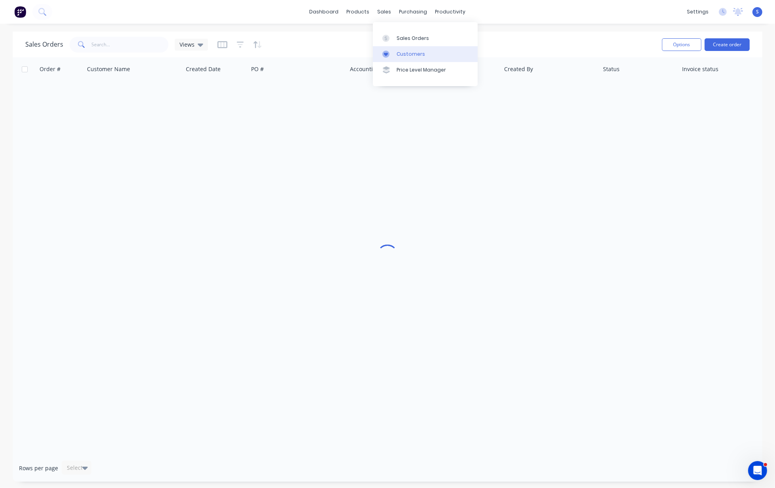
drag, startPoint x: 407, startPoint y: 55, endPoint x: 401, endPoint y: 55, distance: 5.1
click at [407, 55] on div "Customers" at bounding box center [411, 54] width 28 height 7
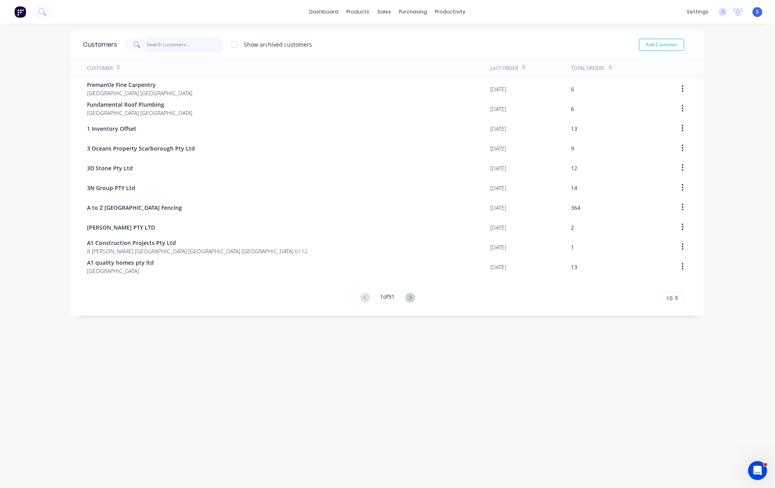
click at [150, 38] on input "text" at bounding box center [185, 45] width 77 height 16
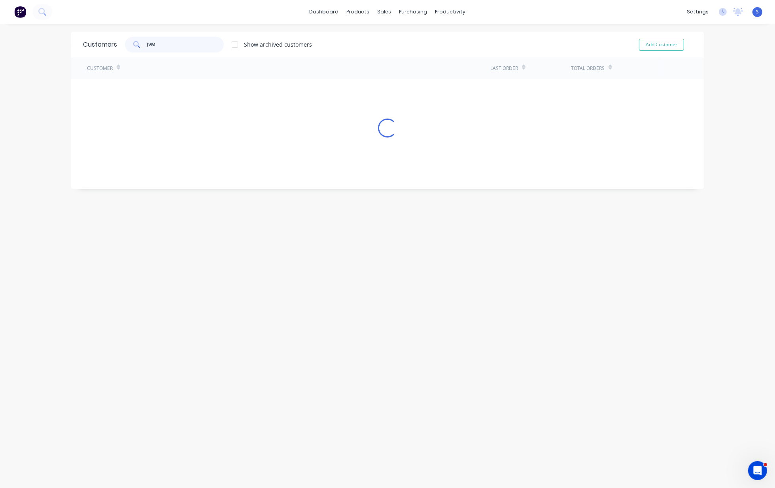
type input "JVM"
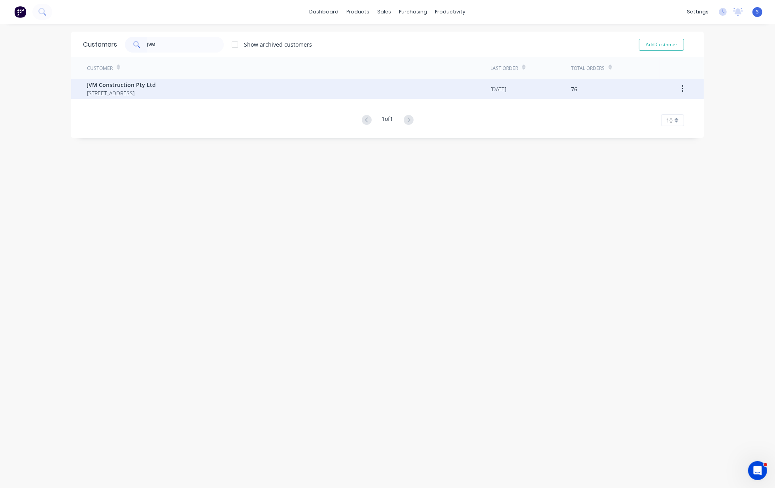
click at [156, 95] on span "109 Barrington Street Yangebup" at bounding box center [121, 93] width 69 height 8
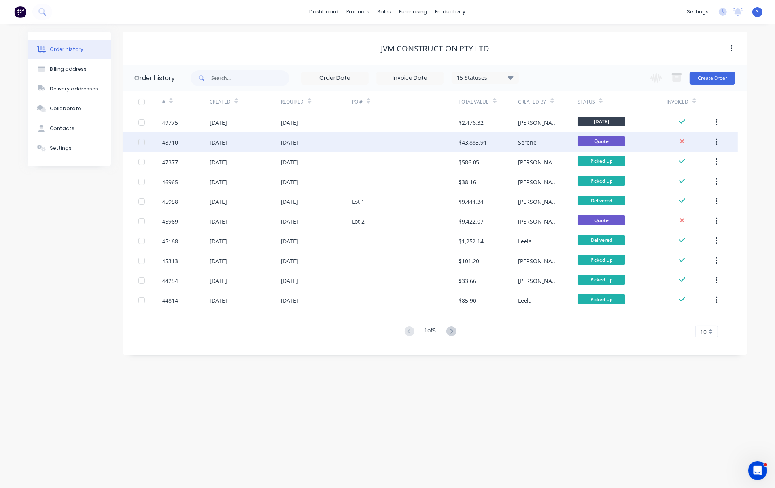
click at [262, 144] on div "01 Sep 2025" at bounding box center [245, 143] width 71 height 20
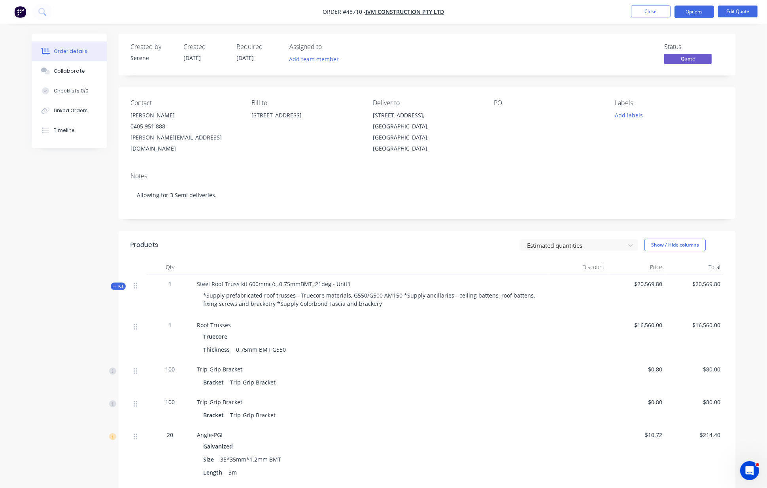
scroll to position [123, 0]
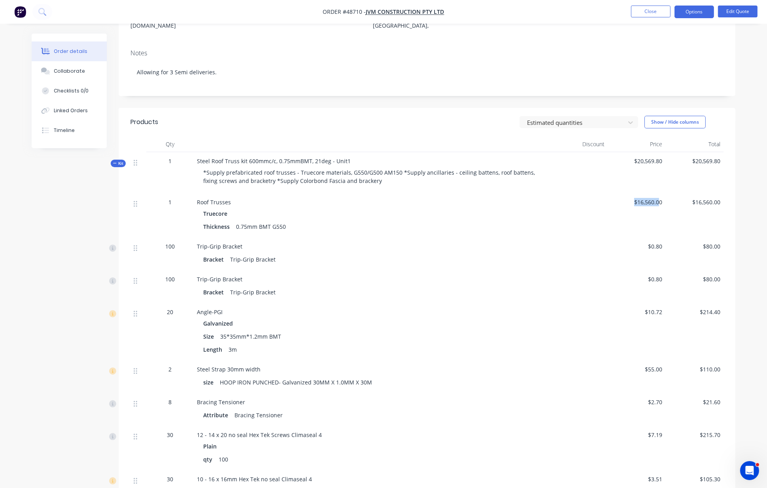
drag, startPoint x: 659, startPoint y: 206, endPoint x: 638, endPoint y: 225, distance: 28.3
click at [628, 206] on span "$16,560.00" at bounding box center [637, 202] width 52 height 8
click at [644, 238] on div "$16,560.00" at bounding box center [637, 215] width 58 height 44
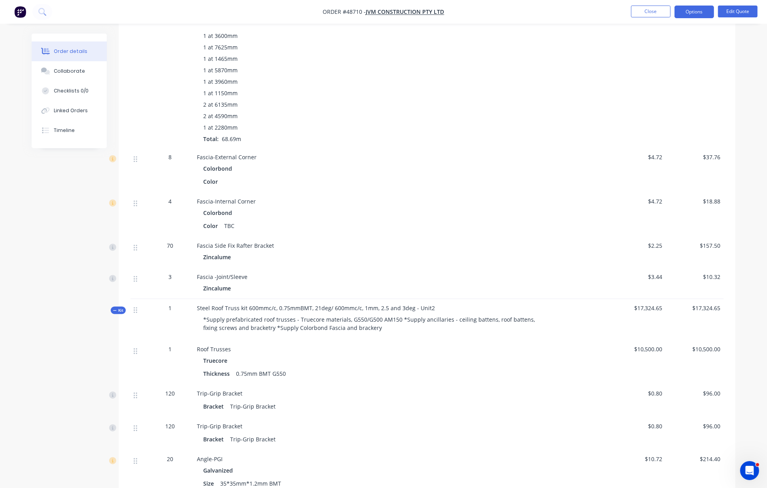
scroll to position [1231, 0]
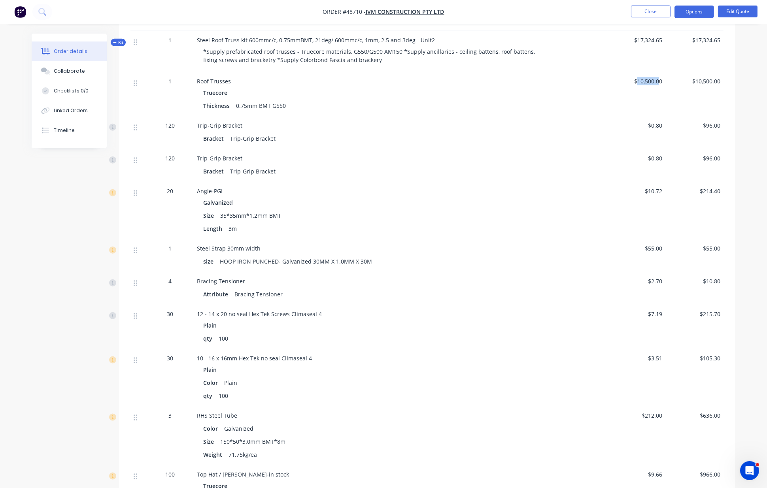
drag, startPoint x: 639, startPoint y: 142, endPoint x: 661, endPoint y: 142, distance: 22.2
click at [660, 85] on span "$10,500.00" at bounding box center [637, 81] width 52 height 8
click at [677, 117] on div "$10,500.00" at bounding box center [695, 94] width 58 height 44
click at [478, 85] on div "Roof Trusses" at bounding box center [372, 81] width 350 height 8
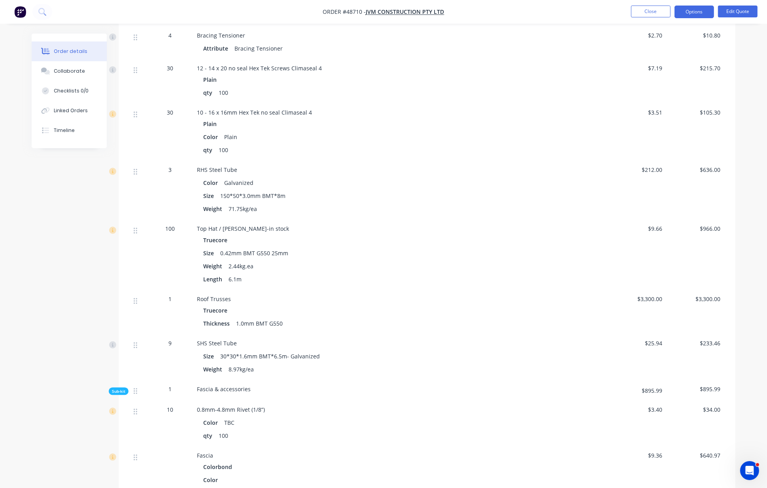
scroll to position [1600, 0]
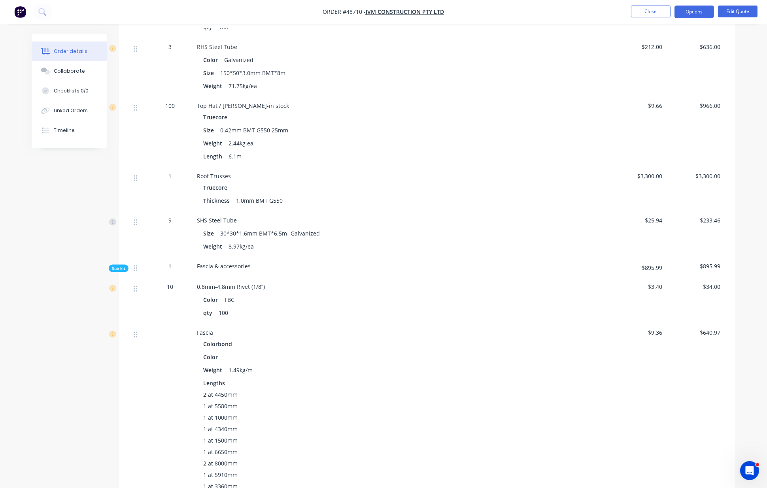
click at [296, 206] on div "Thickness 1.0mm BMT G550" at bounding box center [371, 200] width 337 height 11
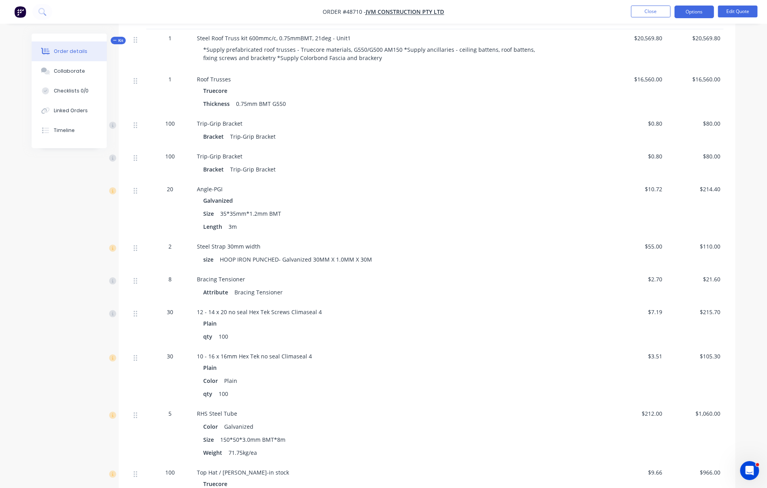
scroll to position [0, 0]
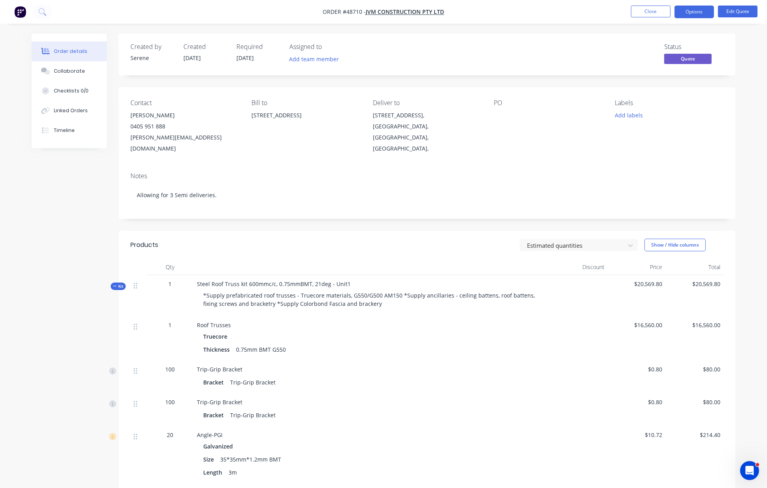
click at [470, 99] on div "Contact Vincent Wong 0405 951 888 vincent@jvmconstruct.com Bill to 109 Barringt…" at bounding box center [427, 126] width 617 height 79
